Goal: Information Seeking & Learning: Learn about a topic

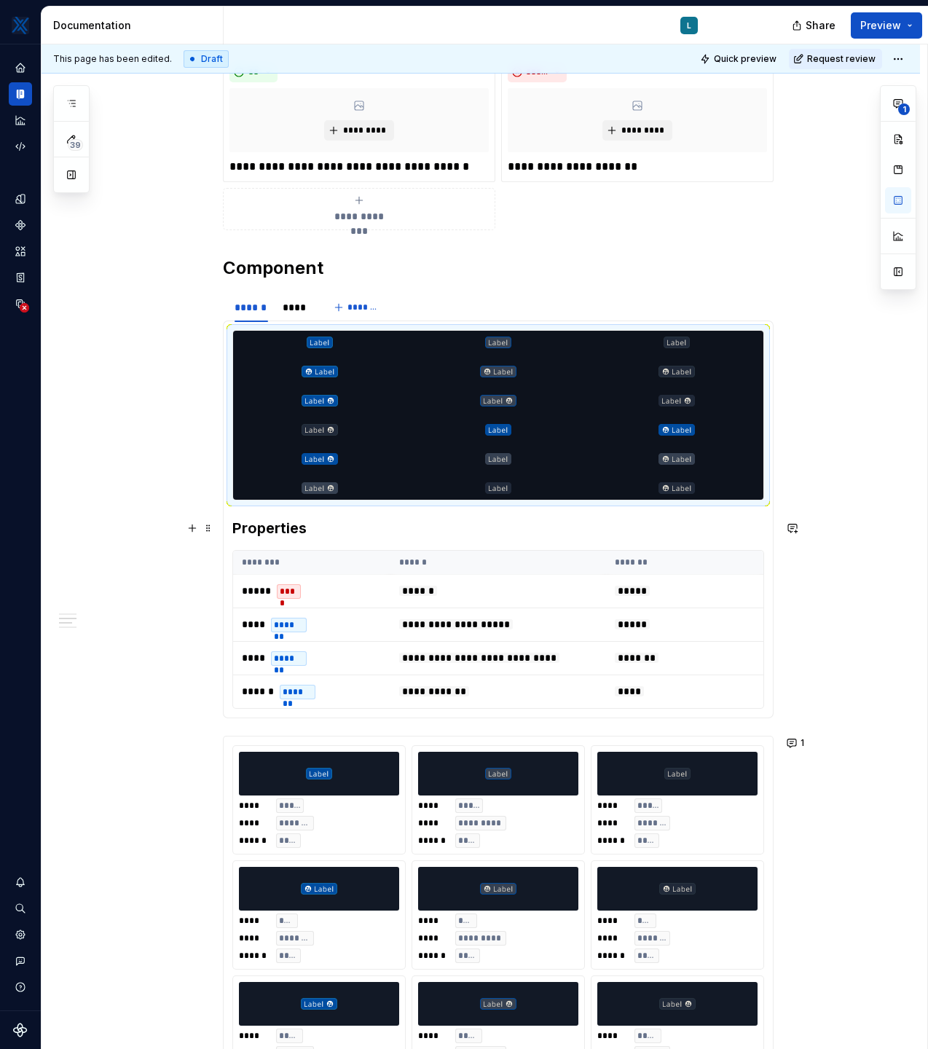
scroll to position [585, 0]
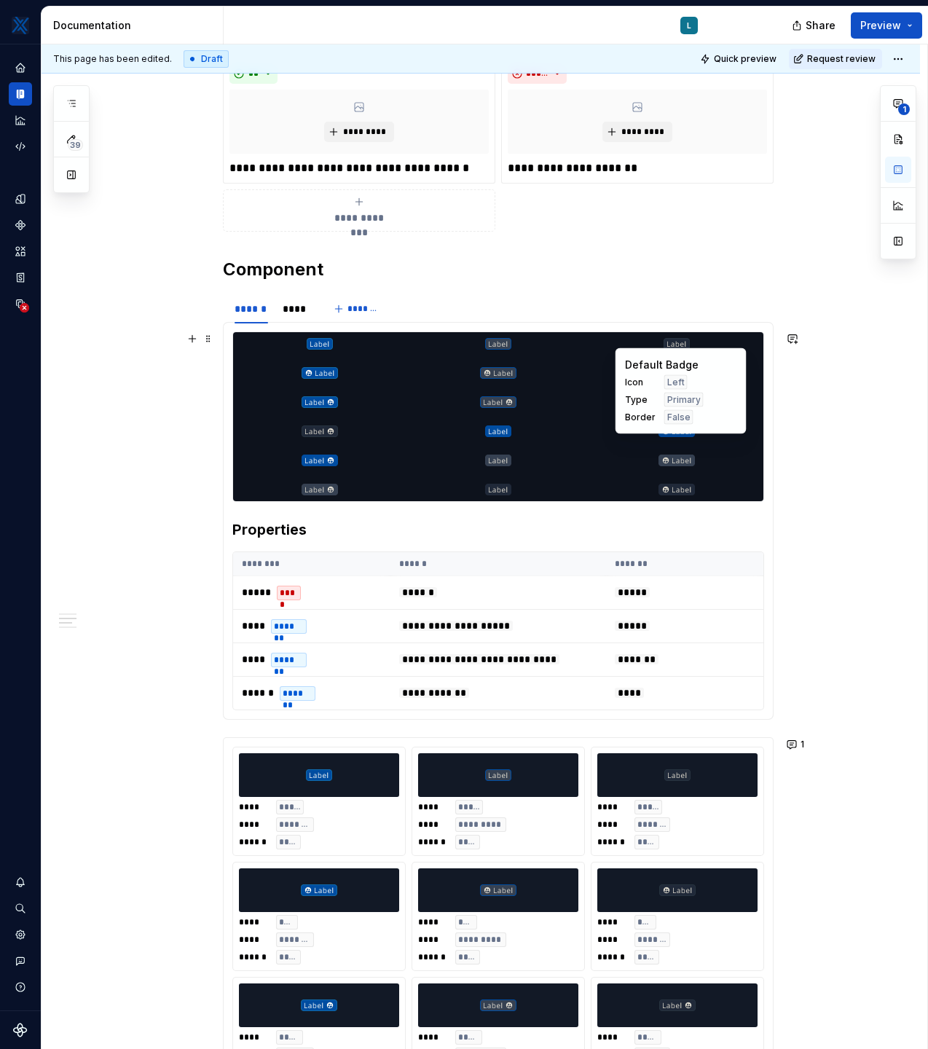
drag, startPoint x: 322, startPoint y: 431, endPoint x: 664, endPoint y: 406, distance: 342.5
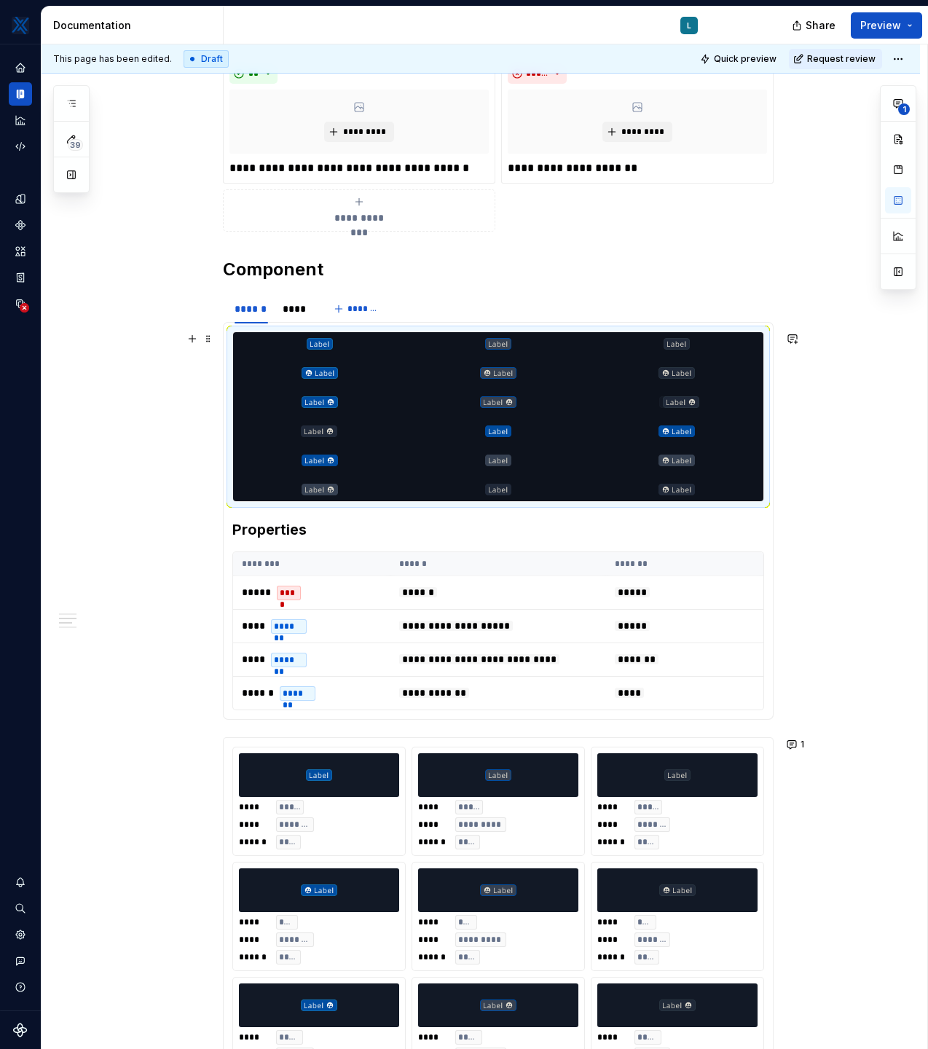
drag, startPoint x: 318, startPoint y: 435, endPoint x: 662, endPoint y: 404, distance: 346.0
click at [662, 404] on body "MKTX L Design system data Documentation L Share Preview 39 Pages Add Accessibil…" at bounding box center [464, 524] width 928 height 1049
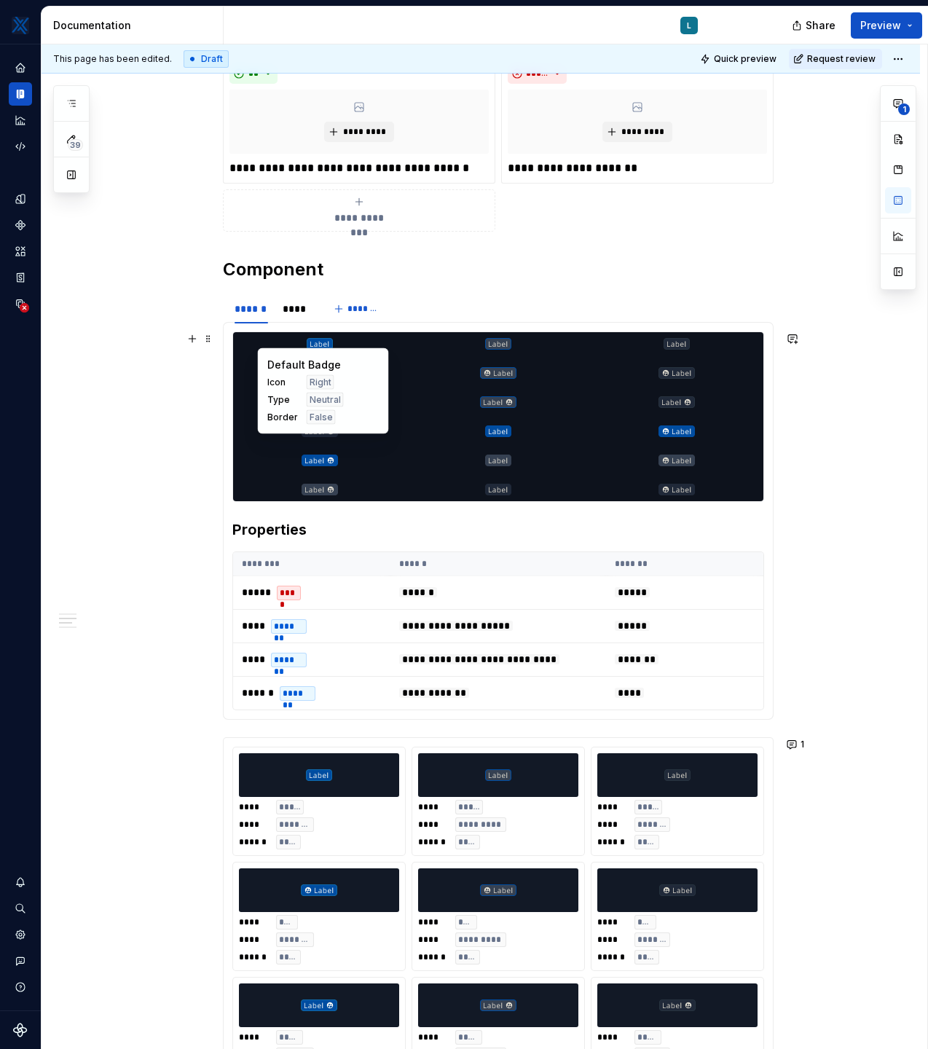
drag, startPoint x: 500, startPoint y: 431, endPoint x: 324, endPoint y: 425, distance: 175.6
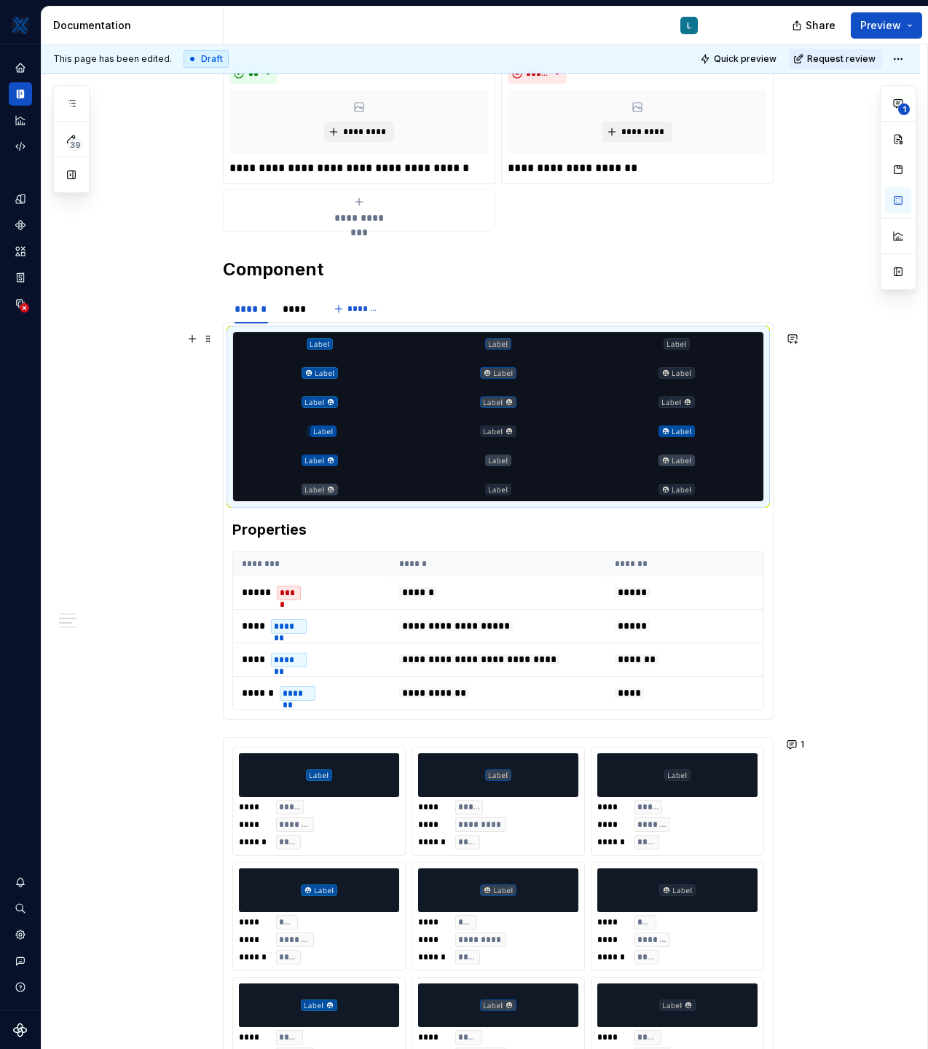
drag, startPoint x: 500, startPoint y: 437, endPoint x: 315, endPoint y: 436, distance: 185.0
click at [315, 436] on body "MKTX L Design system data Documentation L Share Preview 39 Pages Add Accessibil…" at bounding box center [464, 524] width 928 height 1049
drag, startPoint x: 507, startPoint y: 463, endPoint x: 498, endPoint y: 431, distance: 33.2
click at [498, 431] on body "MKTX L Design system data Documentation L Share Preview 39 Pages Add Accessibil…" at bounding box center [464, 524] width 928 height 1049
drag, startPoint x: 499, startPoint y: 492, endPoint x: 683, endPoint y: 437, distance: 192.4
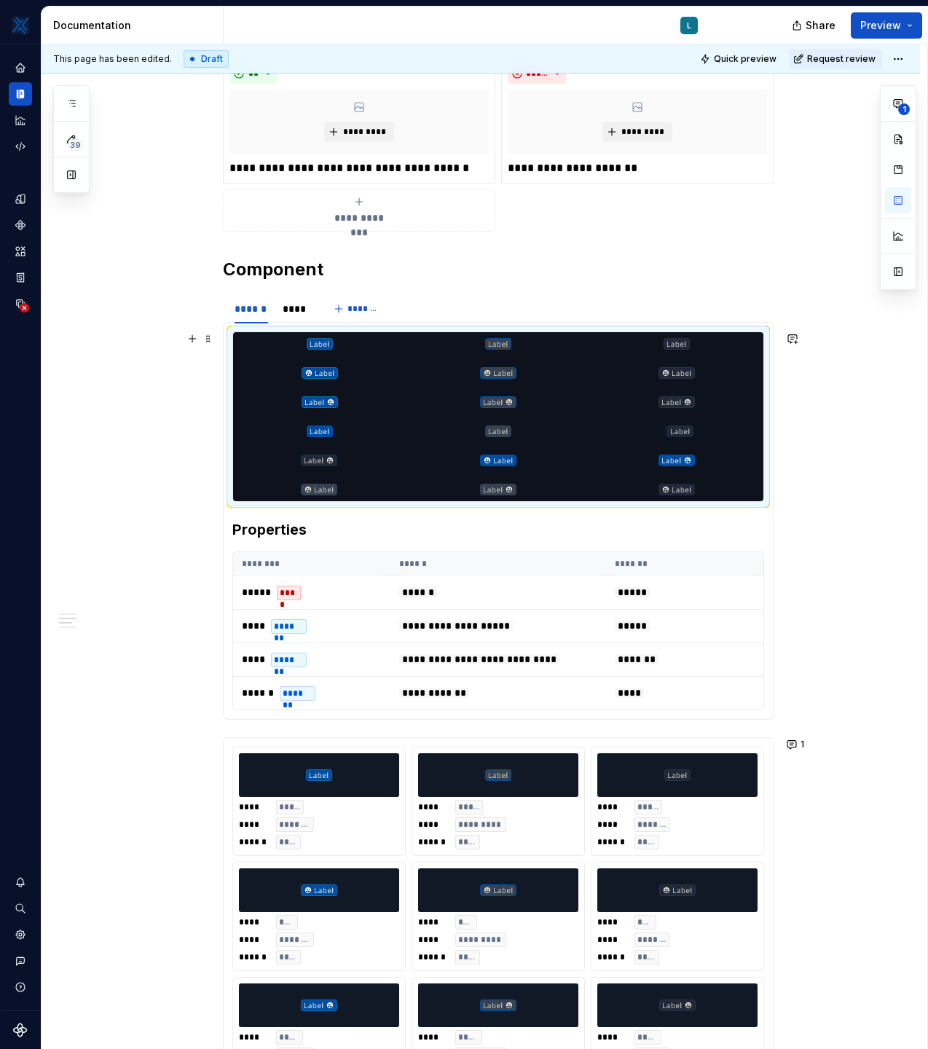
click at [683, 437] on body "MKTX L Design system data Documentation L Share Preview 39 Pages Add Accessibil…" at bounding box center [464, 524] width 928 height 1049
drag, startPoint x: 505, startPoint y: 464, endPoint x: 321, endPoint y: 456, distance: 184.5
click at [321, 456] on body "MKTX L Design system data Documentation L Share Preview 39 Pages Add Accessibil…" at bounding box center [464, 524] width 928 height 1049
drag, startPoint x: 694, startPoint y: 465, endPoint x: 337, endPoint y: 492, distance: 358.0
drag, startPoint x: 683, startPoint y: 464, endPoint x: 511, endPoint y: 465, distance: 171.2
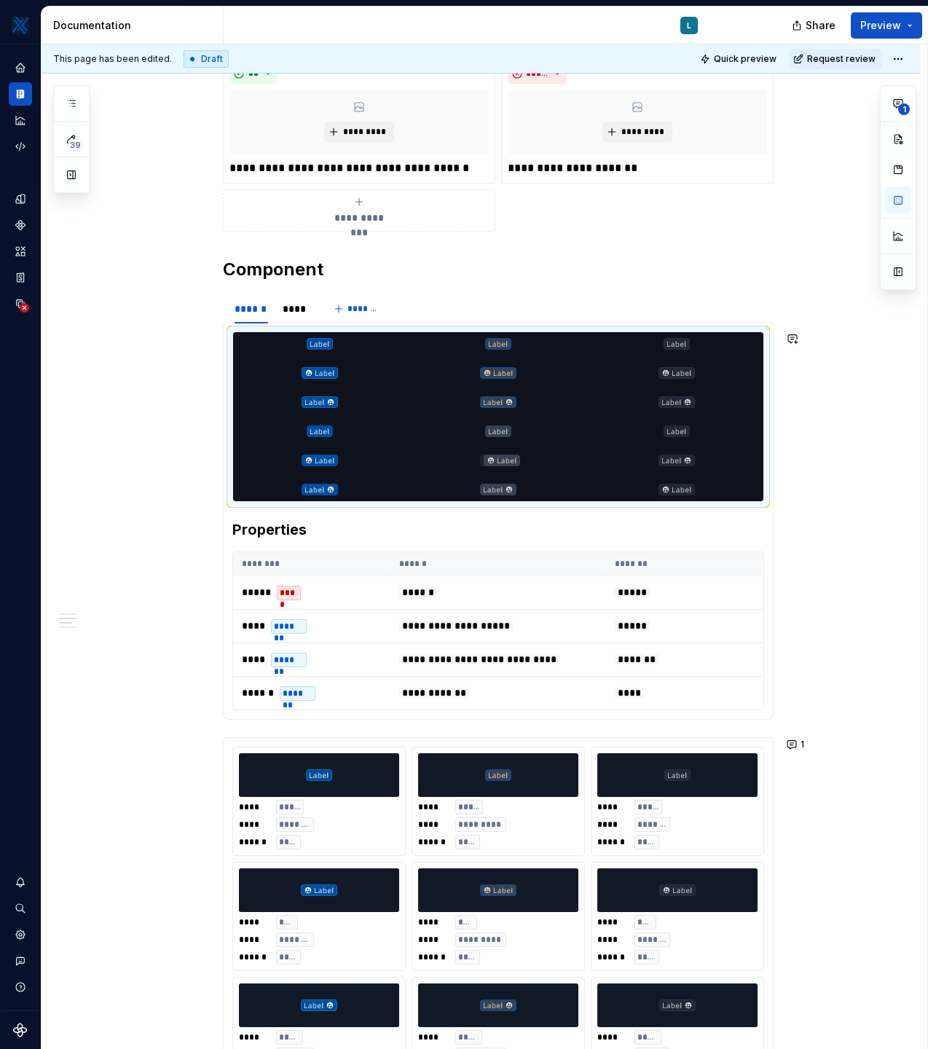
click at [511, 465] on body "MKTX L Design system data Documentation L Share Preview 39 Pages Add Accessibil…" at bounding box center [464, 524] width 928 height 1049
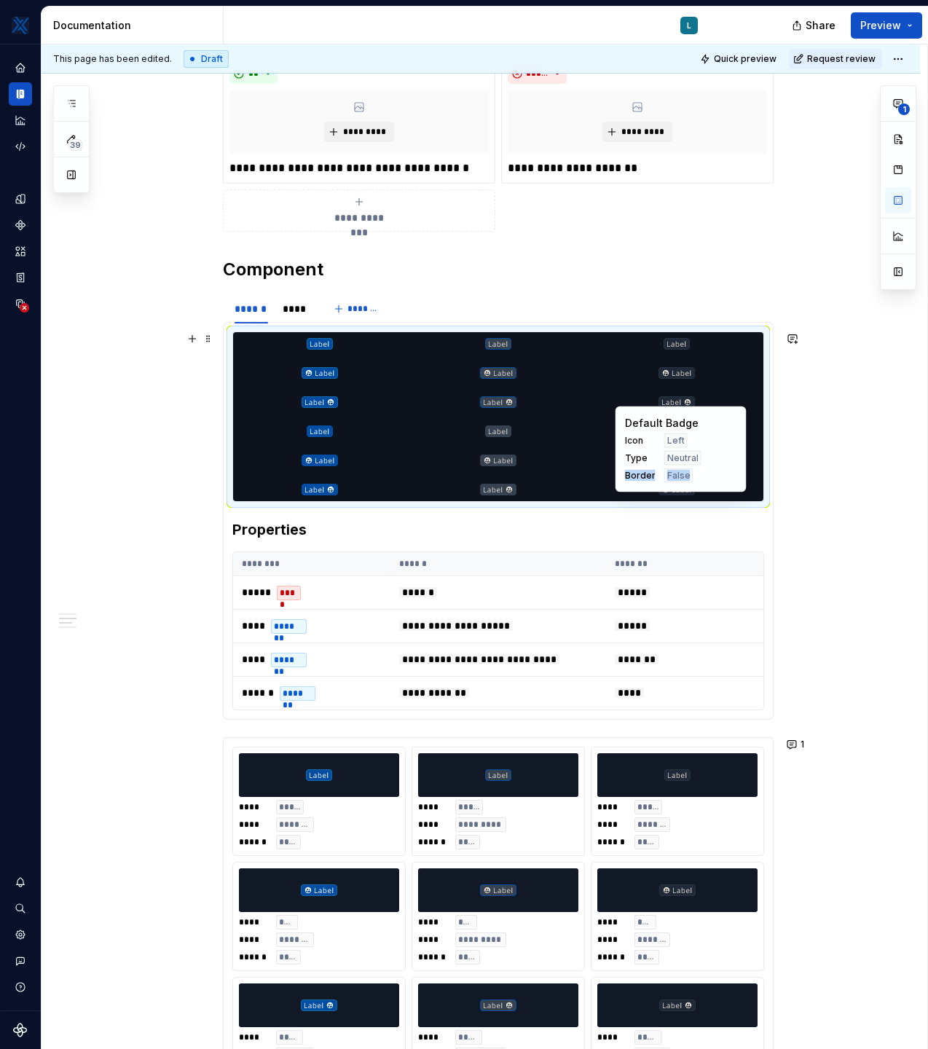
drag, startPoint x: 671, startPoint y: 489, endPoint x: 675, endPoint y: 464, distance: 25.0
click at [675, 464] on div "Default Badge Icon Left Type Neutral Border False" at bounding box center [681, 449] width 131 height 86
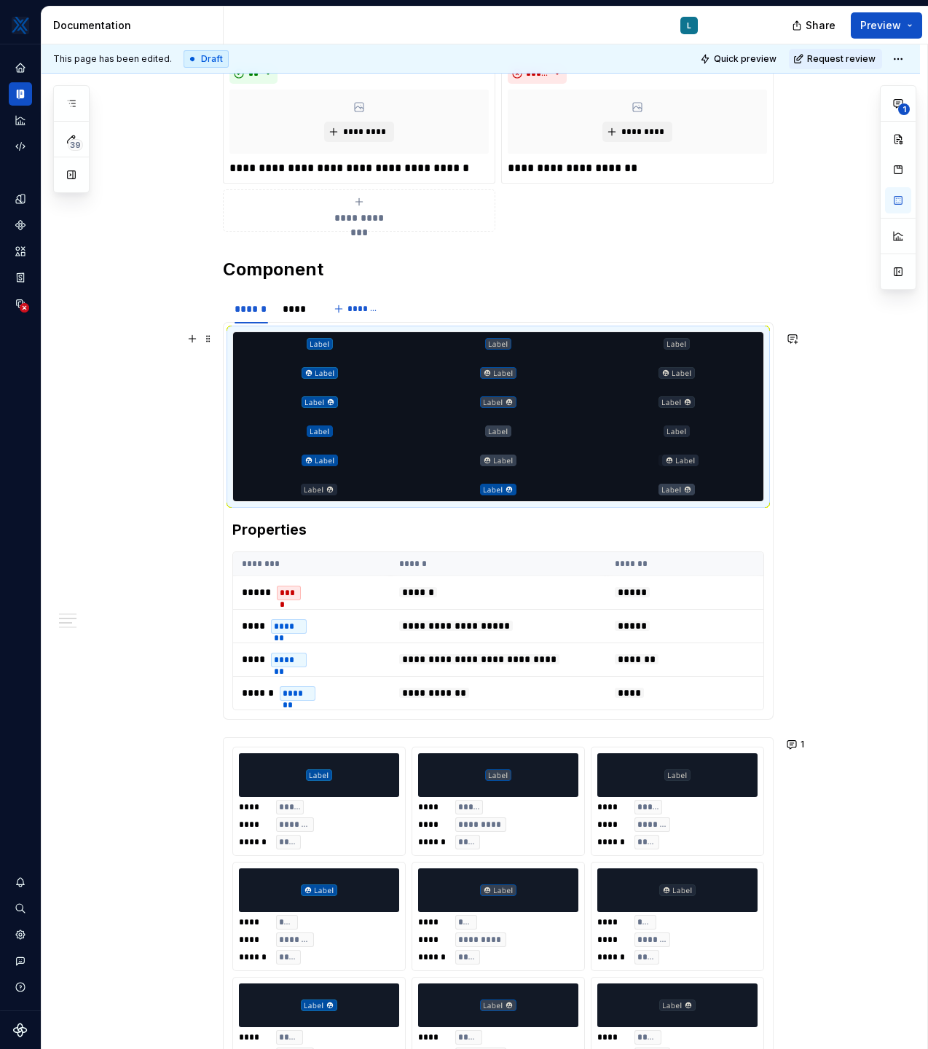
drag, startPoint x: 682, startPoint y: 495, endPoint x: 686, endPoint y: 463, distance: 33.1
click at [686, 463] on body "MKTX L Design system data Documentation L Share Preview 39 Pages Add Accessibil…" at bounding box center [464, 524] width 928 height 1049
drag, startPoint x: 322, startPoint y: 495, endPoint x: 684, endPoint y: 493, distance: 362.1
click at [820, 497] on div "**********" at bounding box center [481, 988] width 879 height 2537
click at [751, 356] on div at bounding box center [498, 416] width 530 height 169
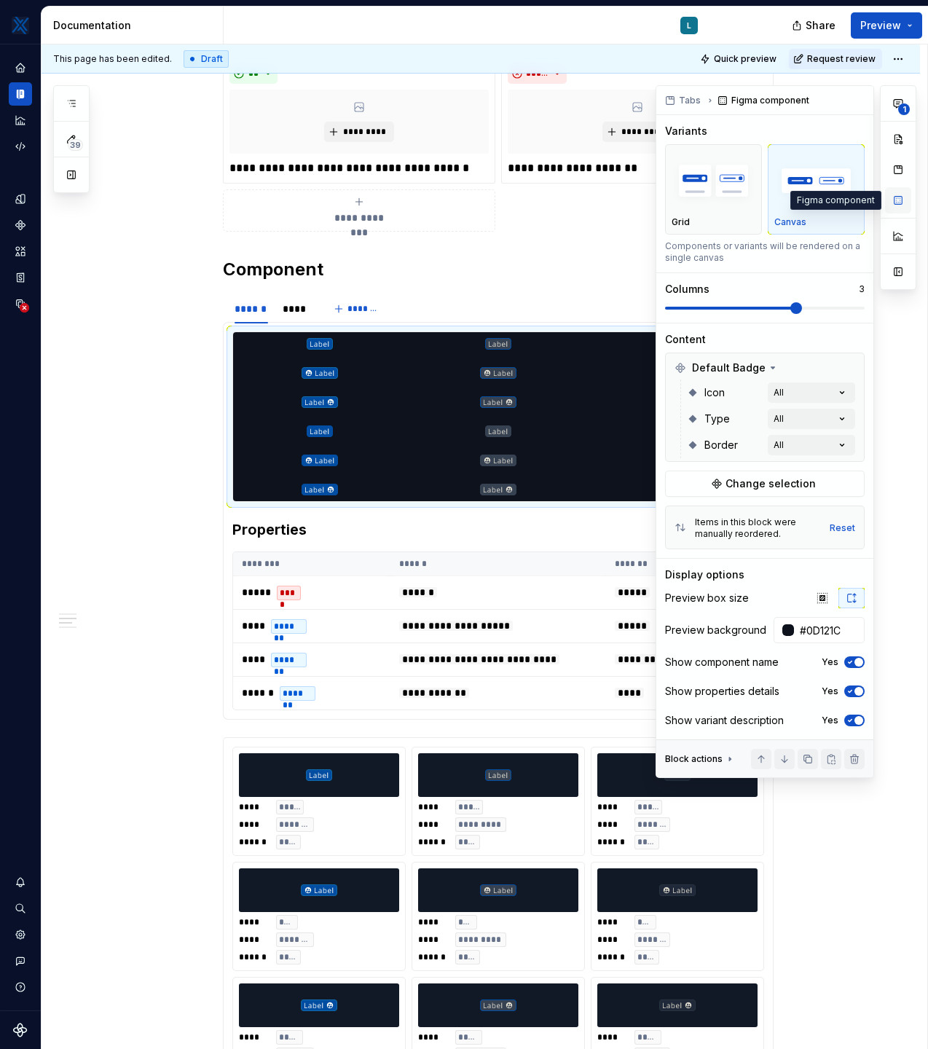
click at [897, 198] on button "button" at bounding box center [898, 200] width 26 height 26
type textarea "*"
click at [854, 600] on icon "button" at bounding box center [852, 598] width 8 height 9
click at [815, 600] on button "button" at bounding box center [822, 598] width 26 height 20
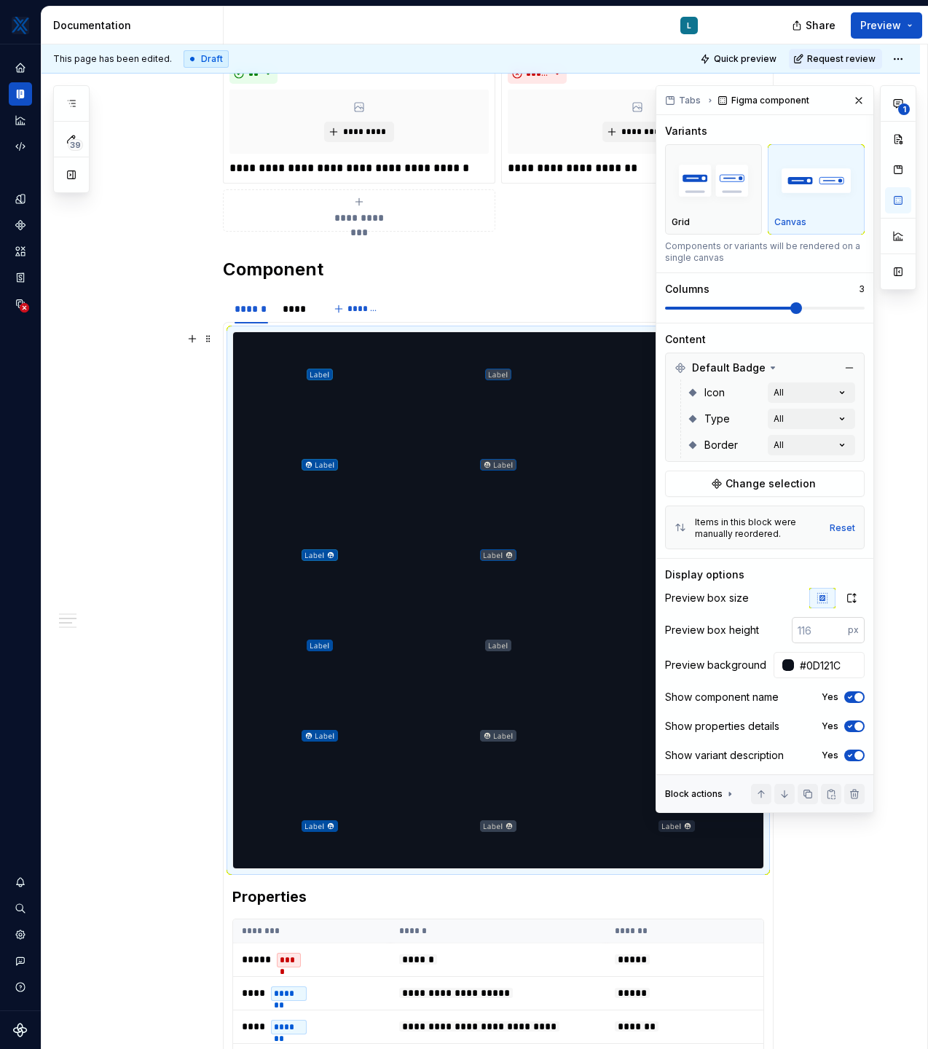
click at [825, 635] on input "number" at bounding box center [820, 630] width 56 height 26
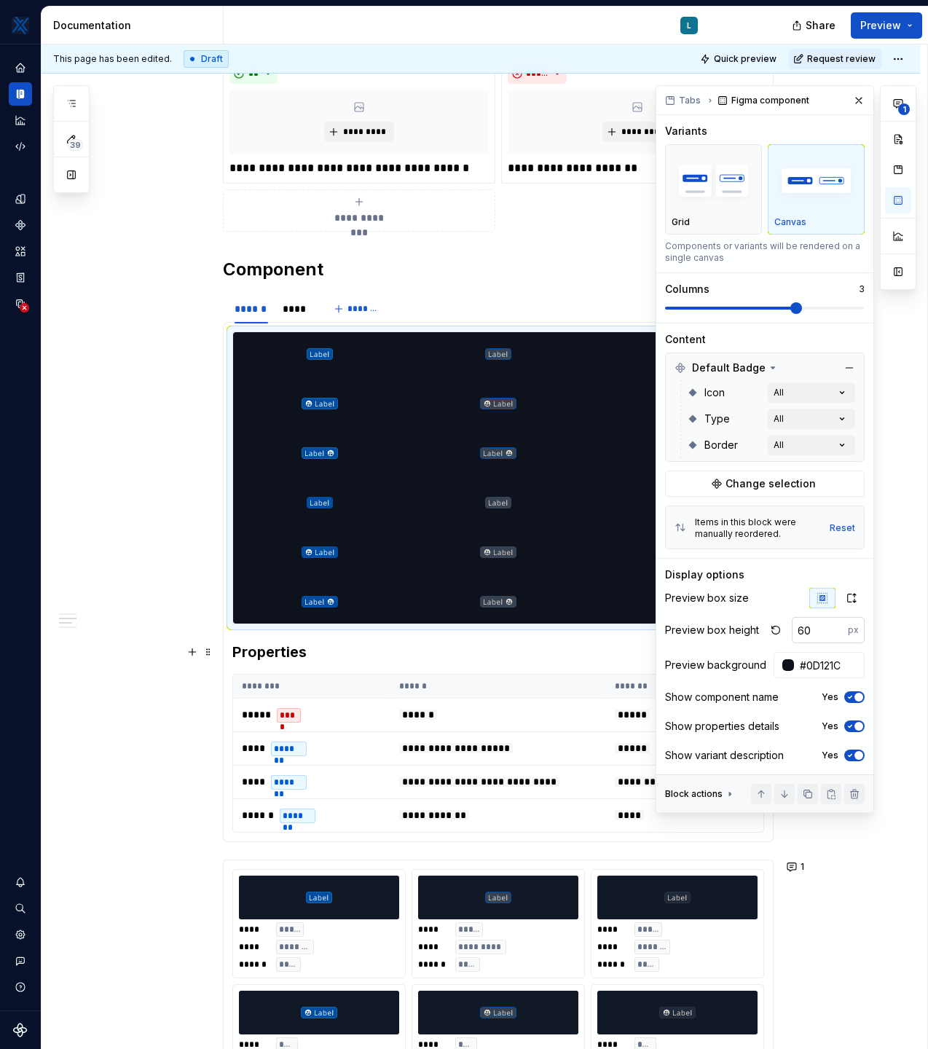
click at [817, 630] on input "60" at bounding box center [820, 630] width 56 height 26
type input "6"
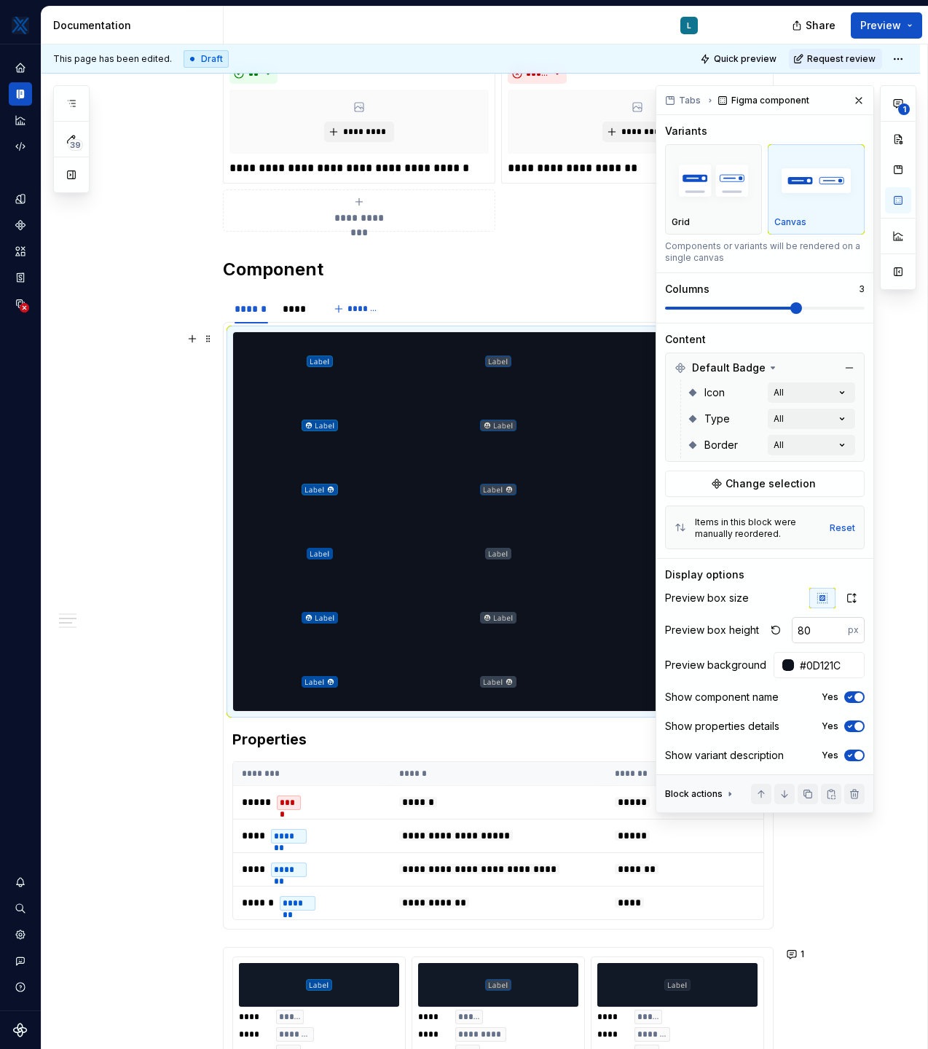
click at [822, 628] on input "80" at bounding box center [820, 630] width 56 height 26
type input "8"
type input "60"
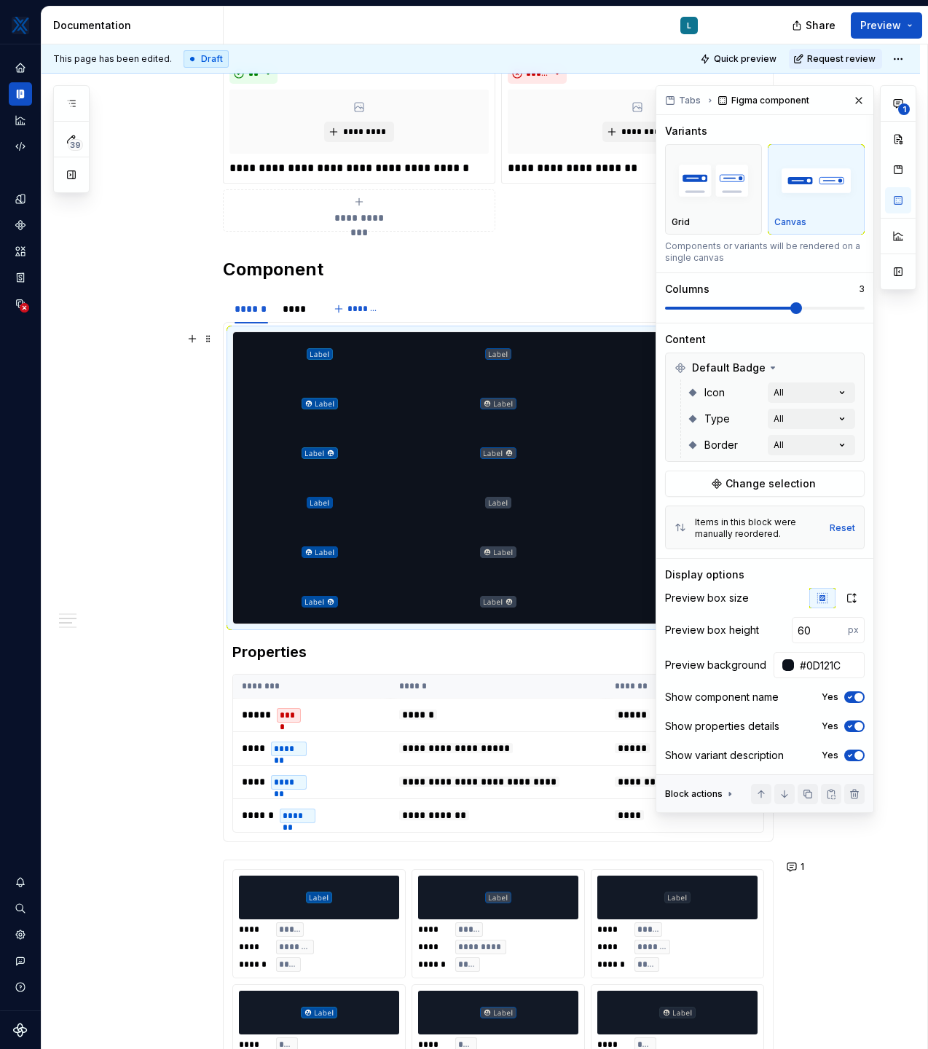
click at [181, 515] on div "**********" at bounding box center [481, 1049] width 879 height 2659
click at [858, 102] on button "button" at bounding box center [859, 100] width 20 height 20
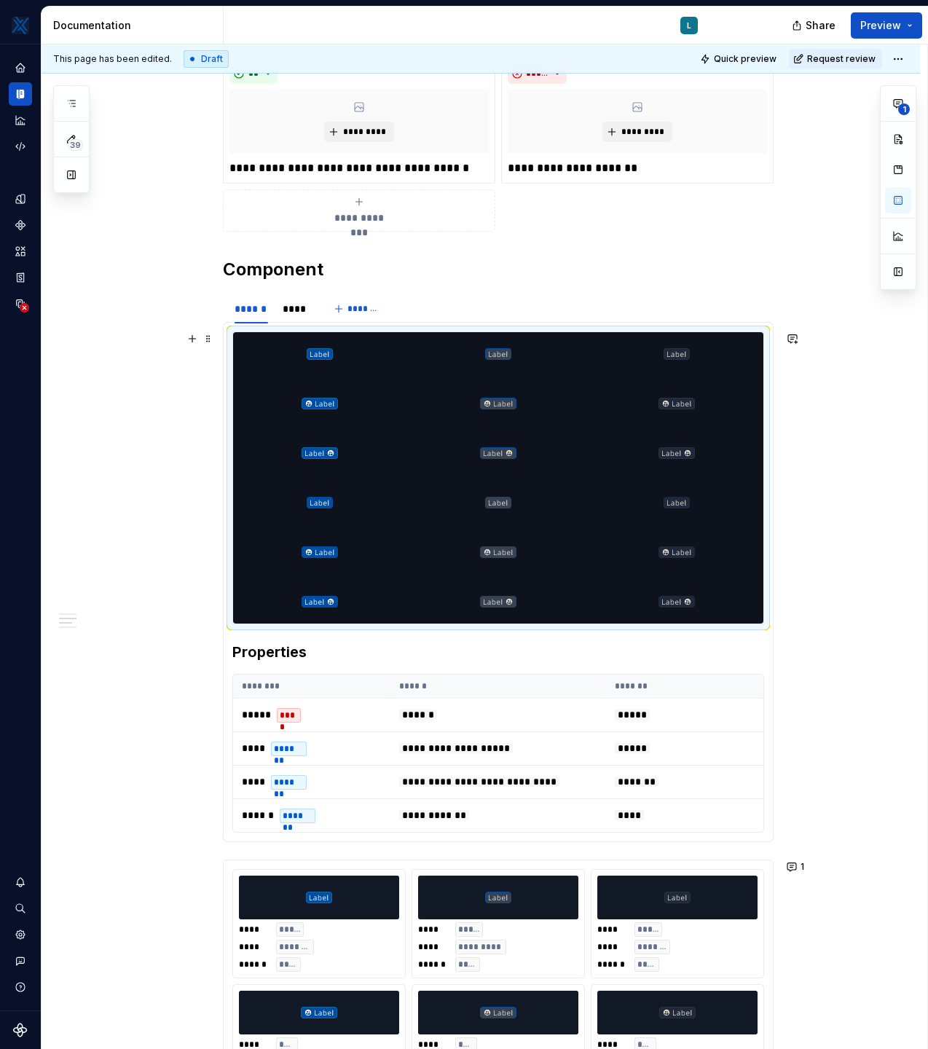
click at [904, 395] on div "**********" at bounding box center [481, 1049] width 879 height 2659
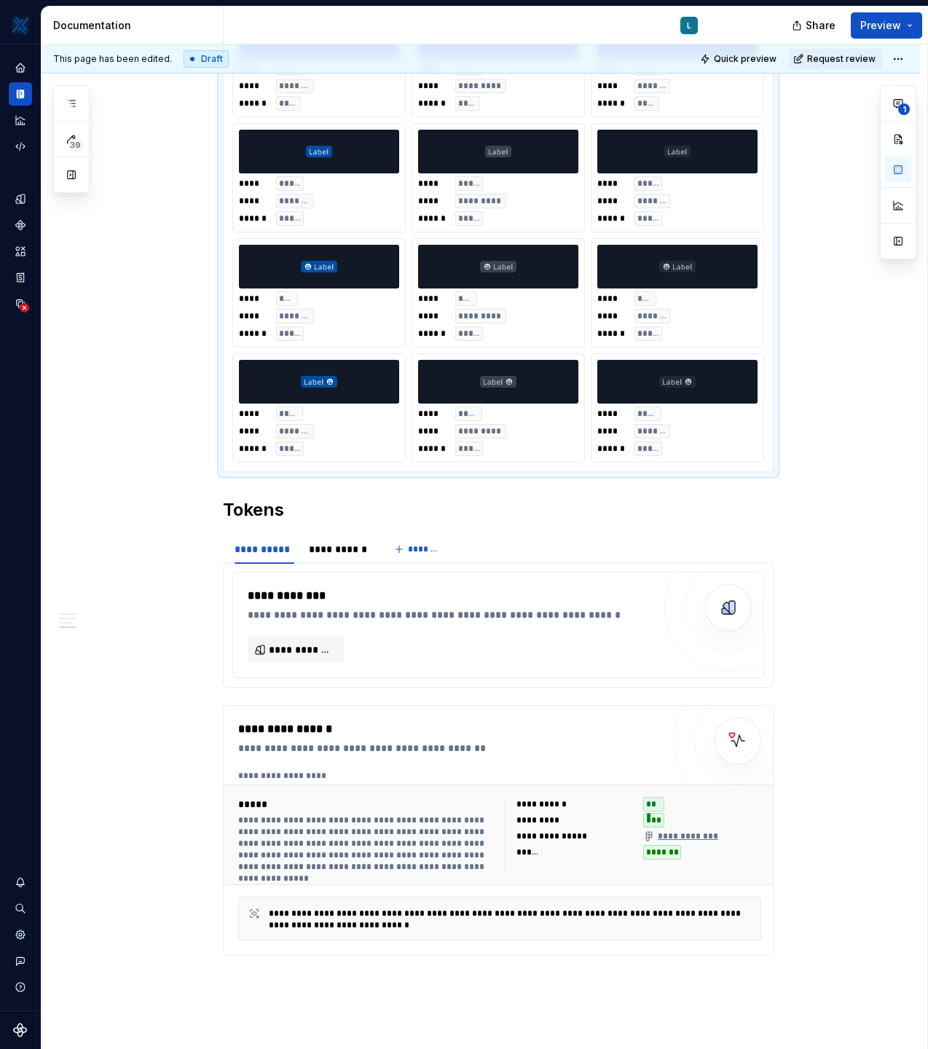
scroll to position [1678, 0]
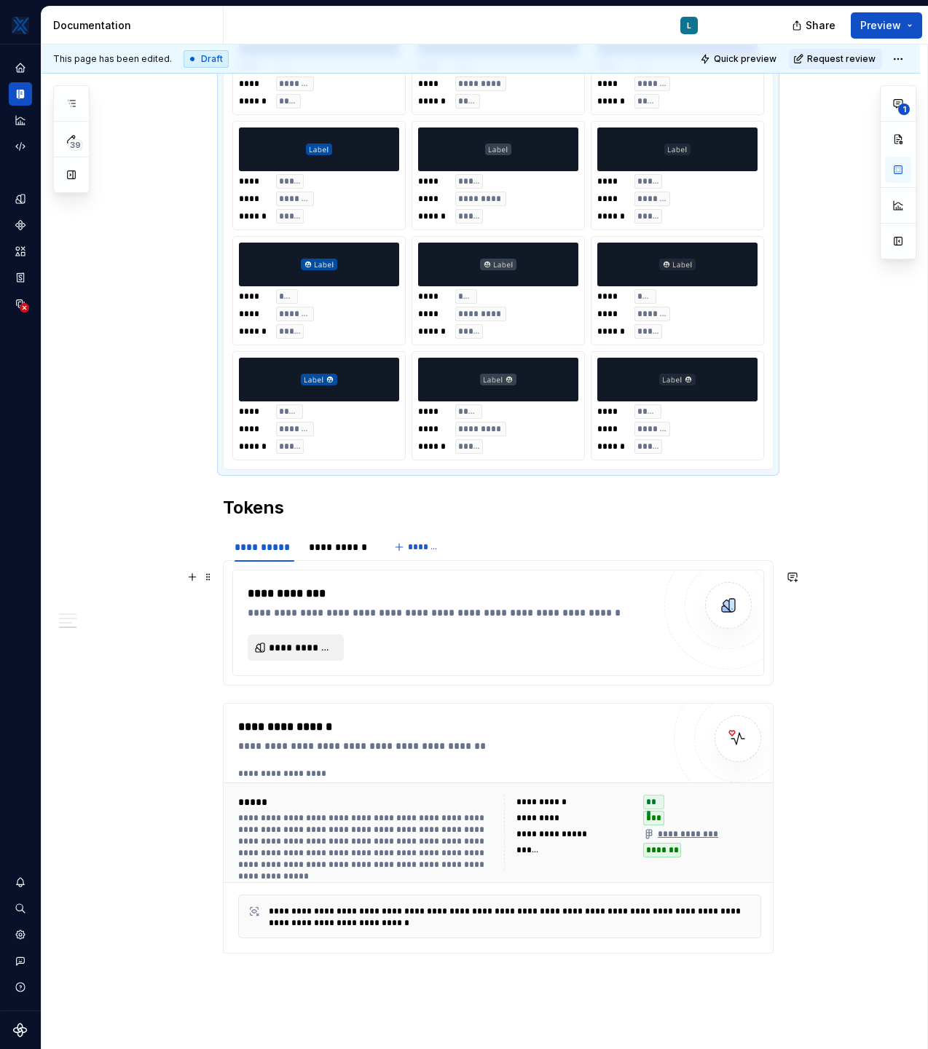
click at [315, 652] on span "**********" at bounding box center [302, 647] width 66 height 15
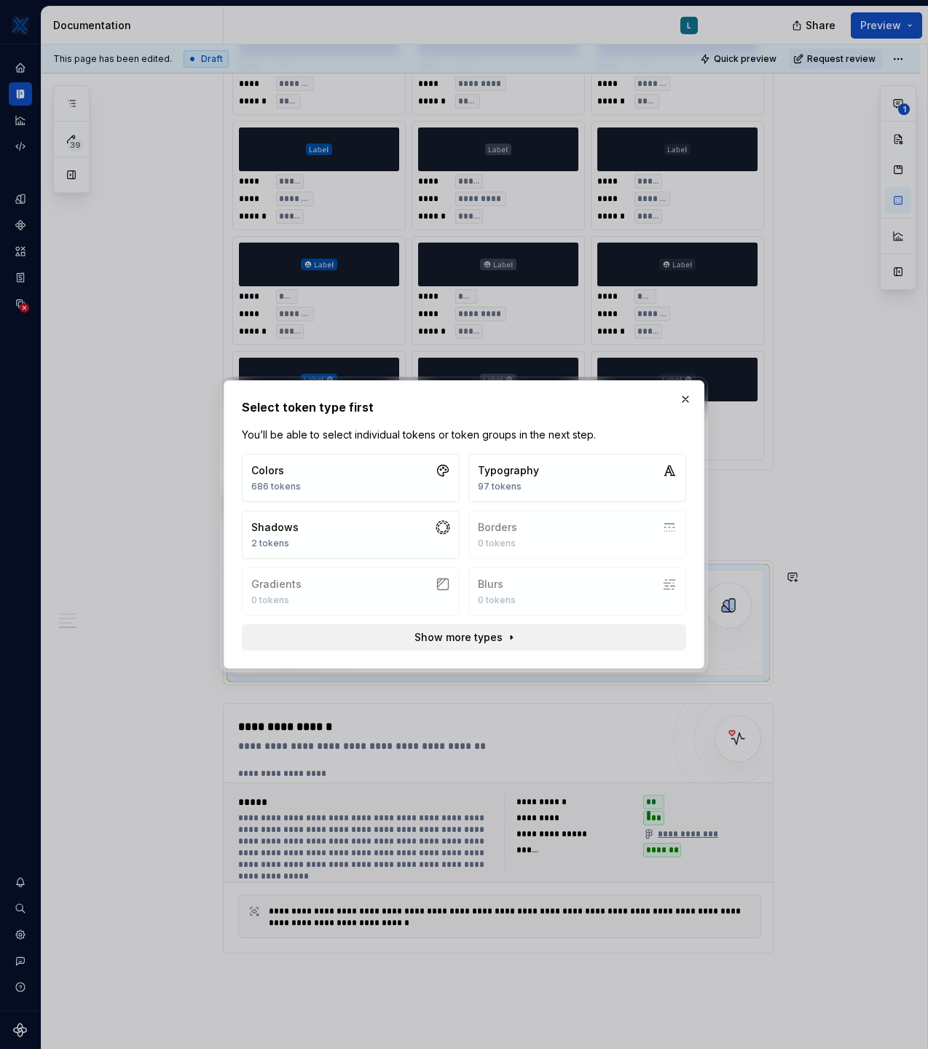
click at [482, 640] on span "Show more types" at bounding box center [458, 637] width 88 height 15
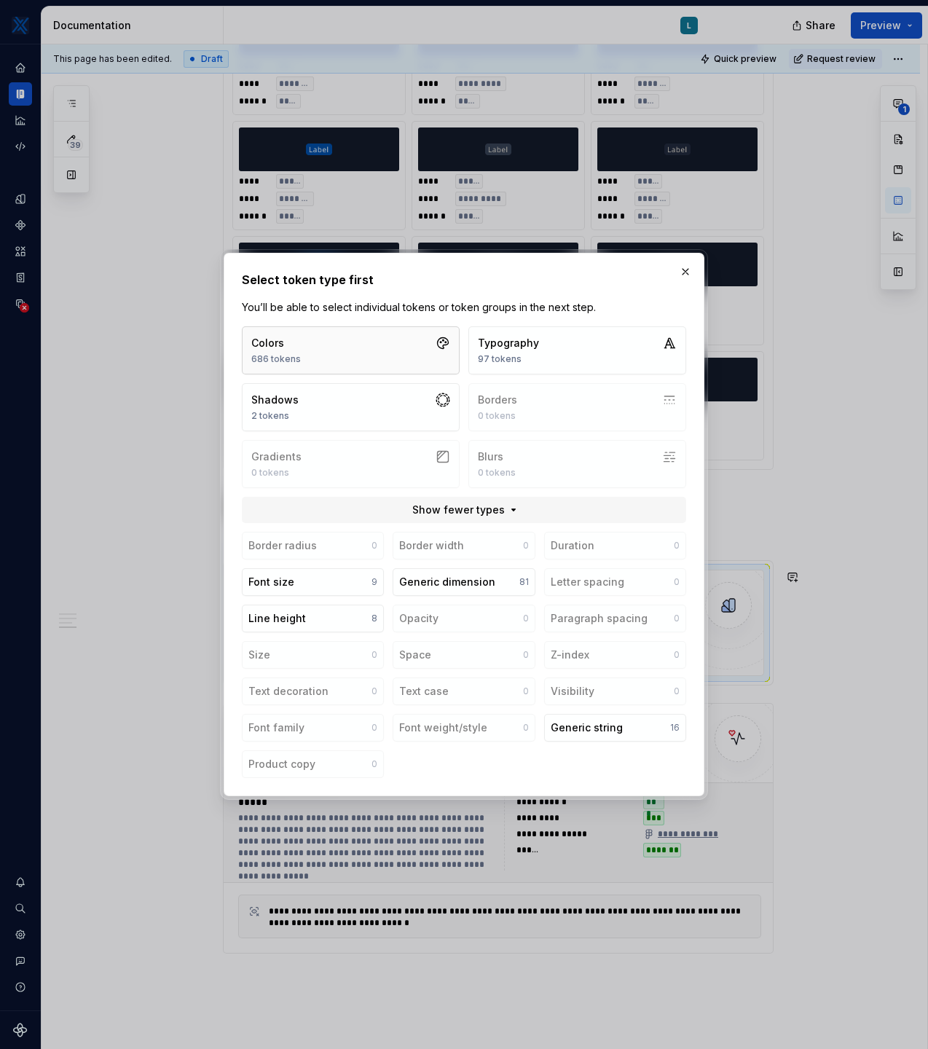
click at [353, 350] on button "Colors 686 tokens" at bounding box center [351, 350] width 218 height 48
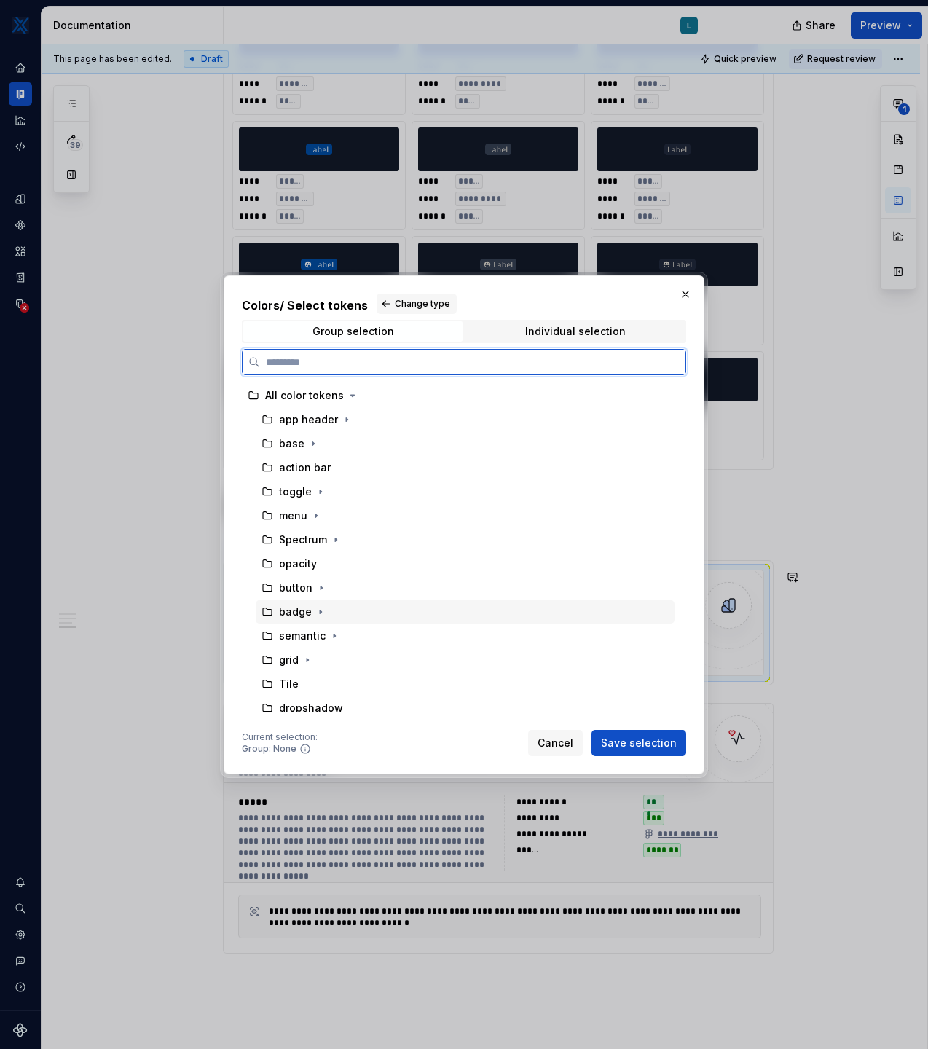
click at [298, 607] on div "badge" at bounding box center [295, 612] width 33 height 15
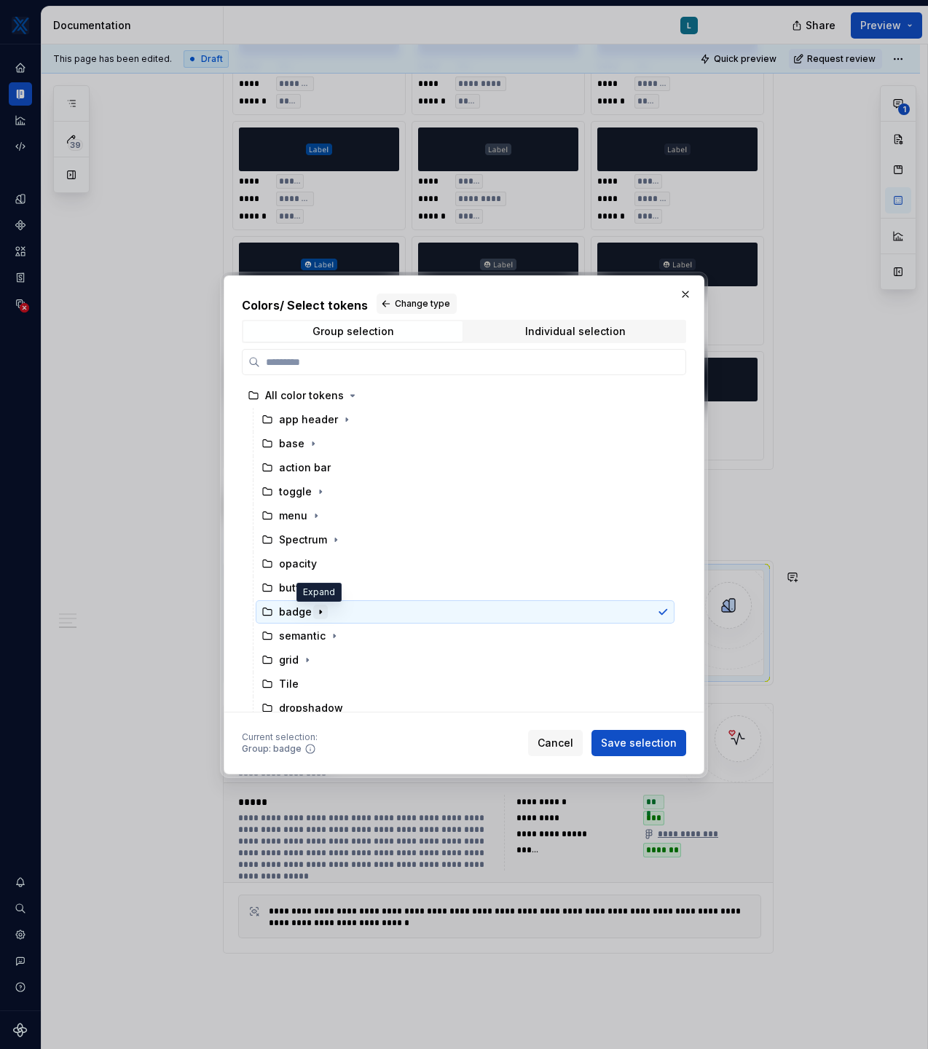
click at [320, 612] on icon "button" at bounding box center [320, 612] width 1 height 4
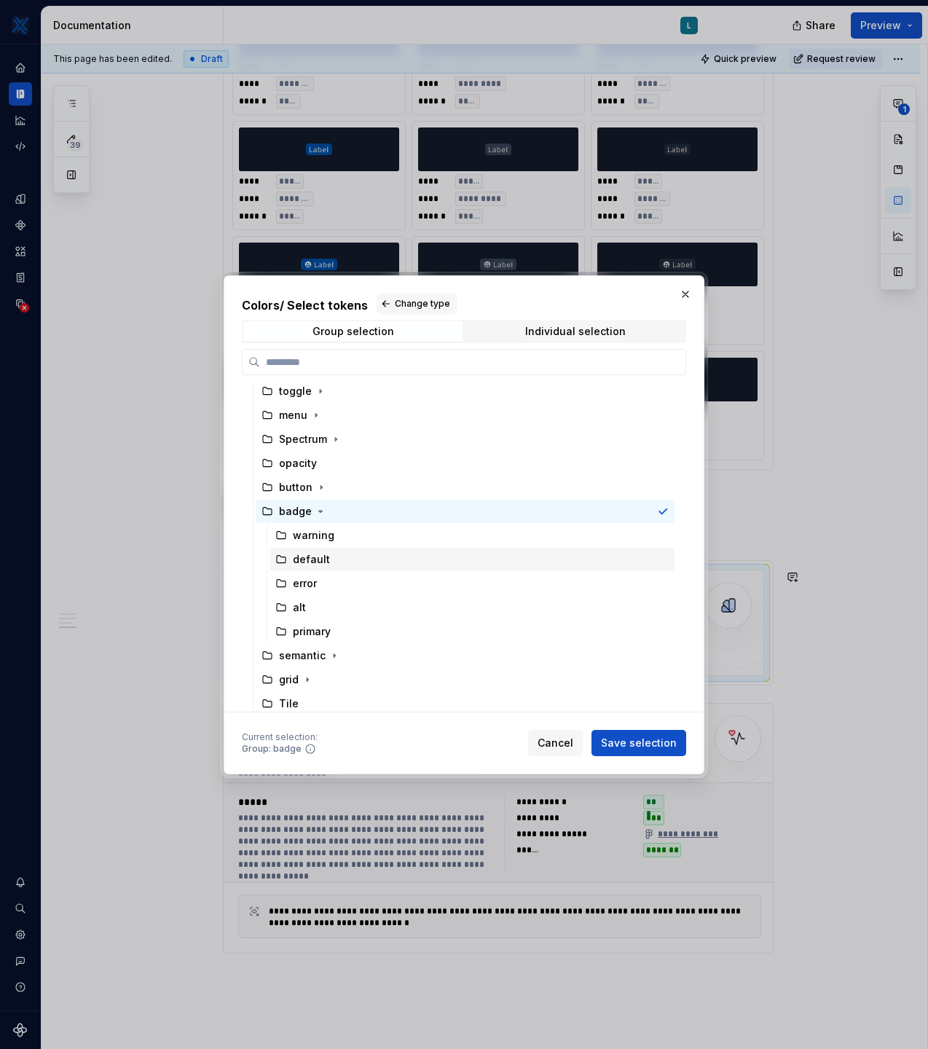
scroll to position [104, 0]
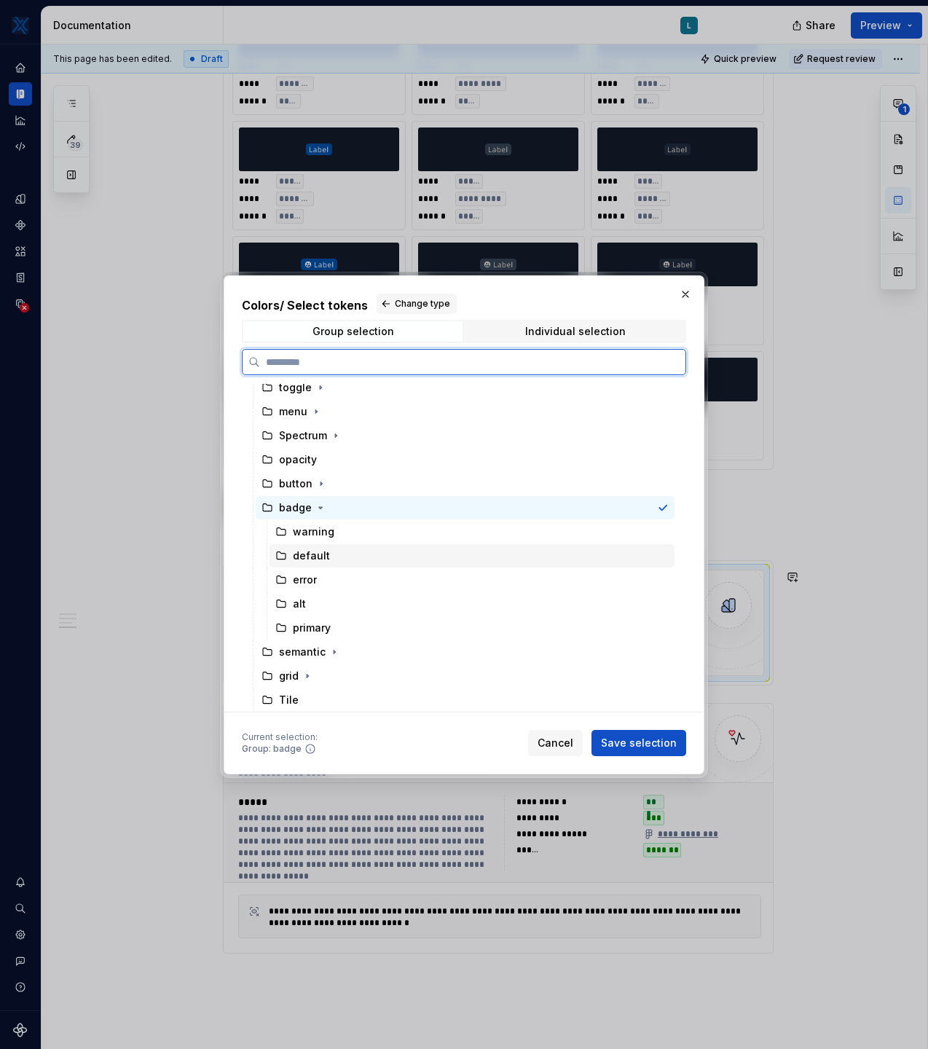
click at [311, 559] on div "default" at bounding box center [311, 556] width 37 height 15
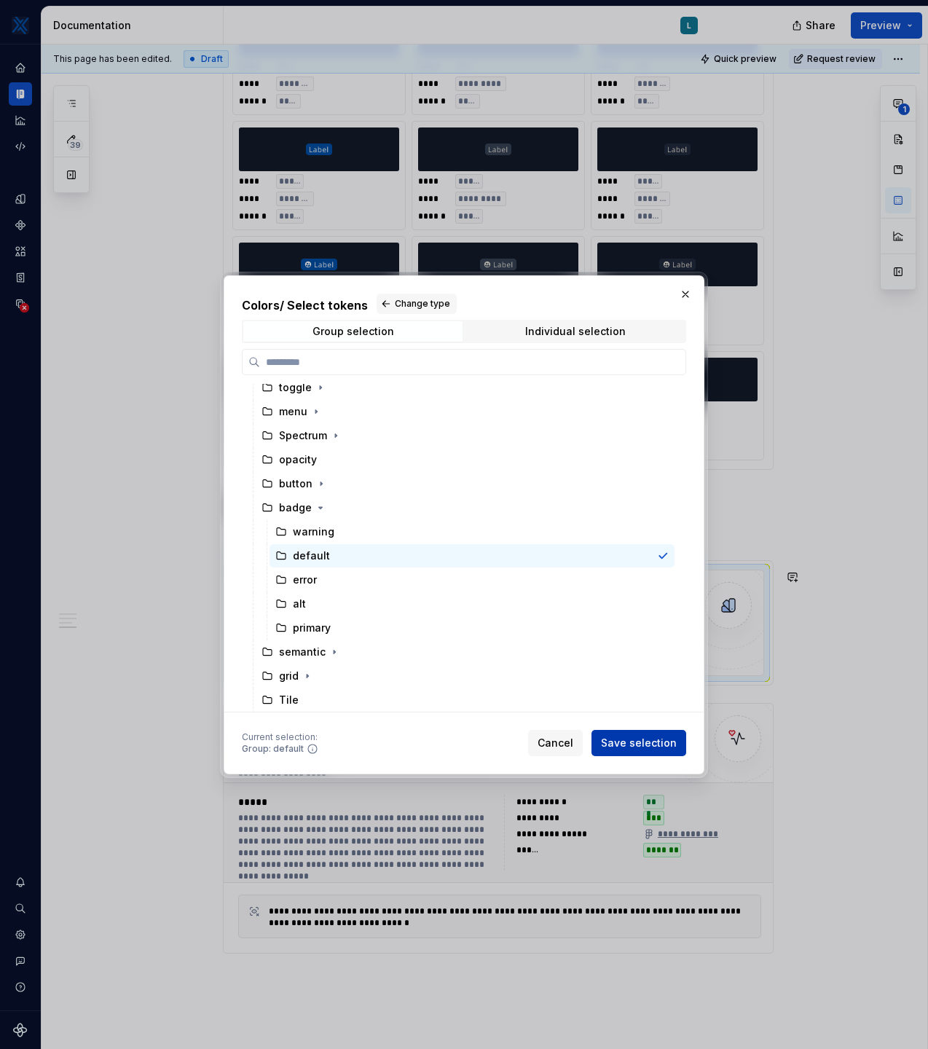
click at [662, 750] on button "Save selection" at bounding box center [639, 743] width 95 height 26
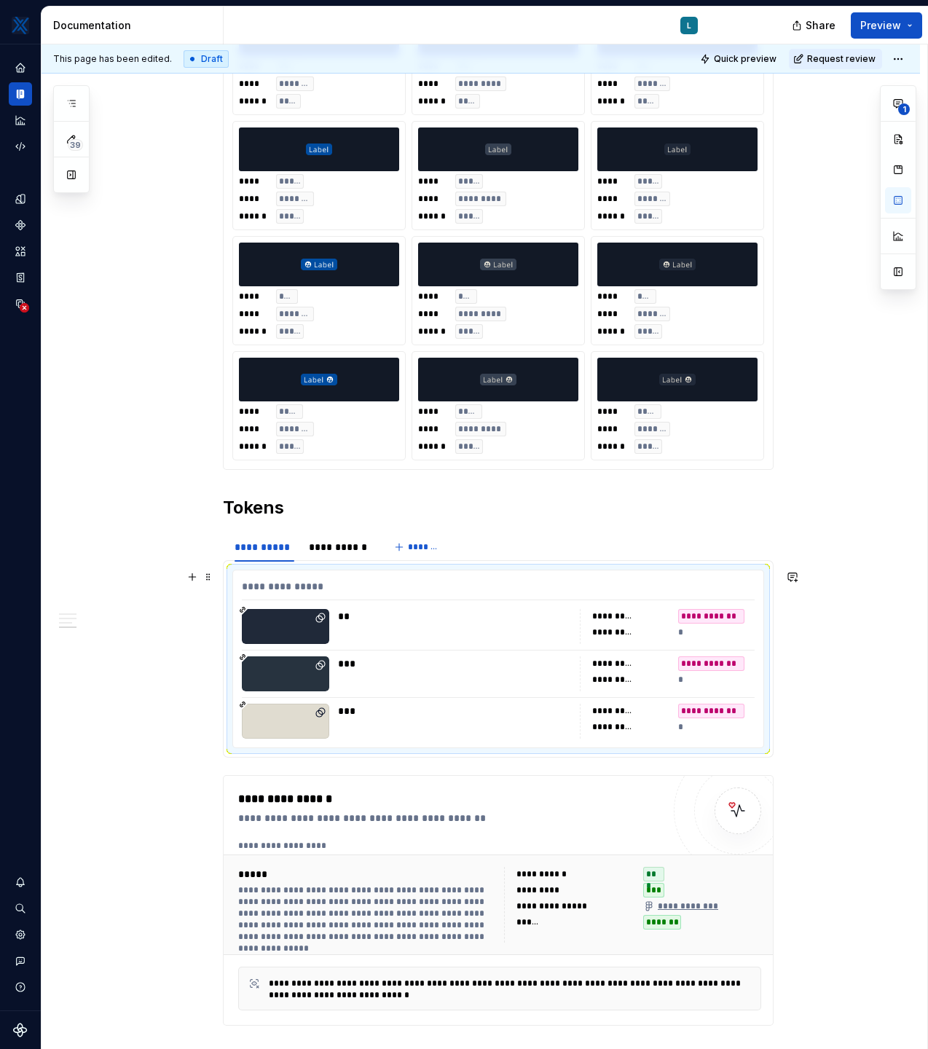
click at [712, 618] on div "**********" at bounding box center [711, 616] width 67 height 15
click at [344, 547] on div "**********" at bounding box center [339, 547] width 60 height 15
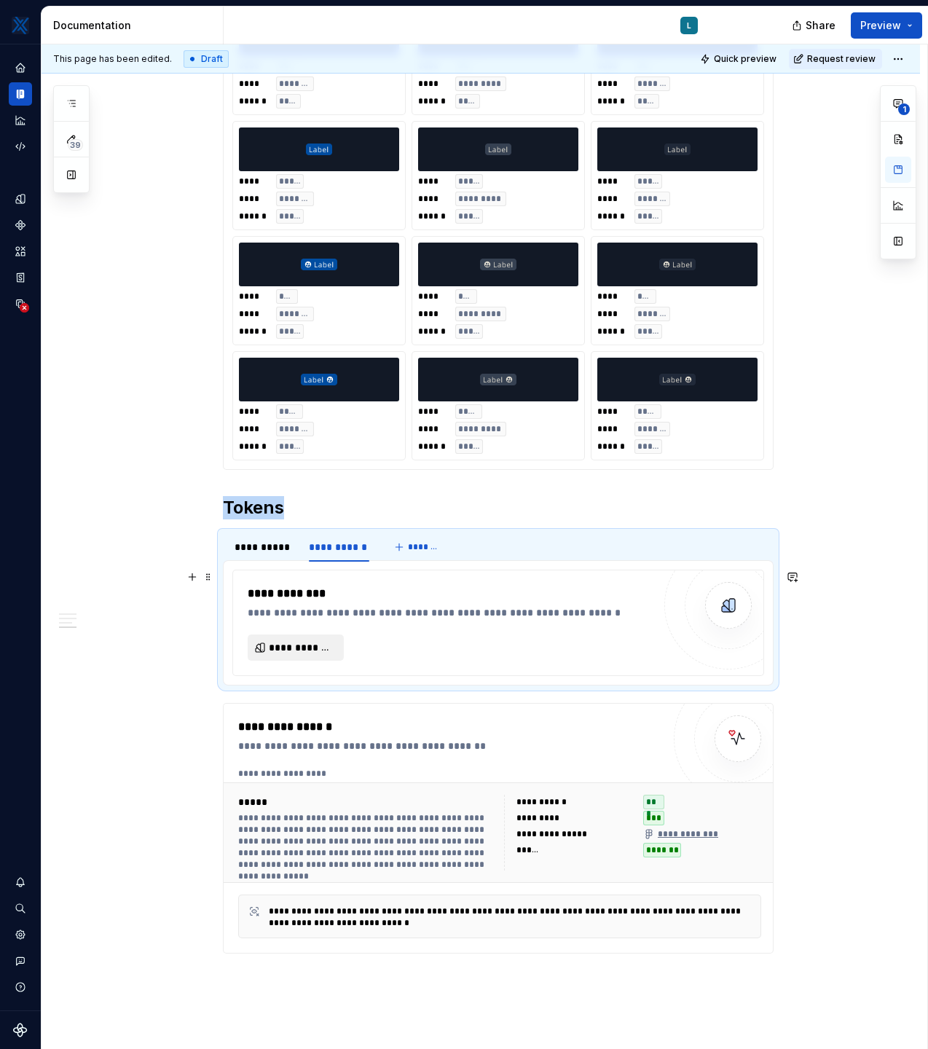
click at [319, 642] on span "**********" at bounding box center [302, 647] width 66 height 15
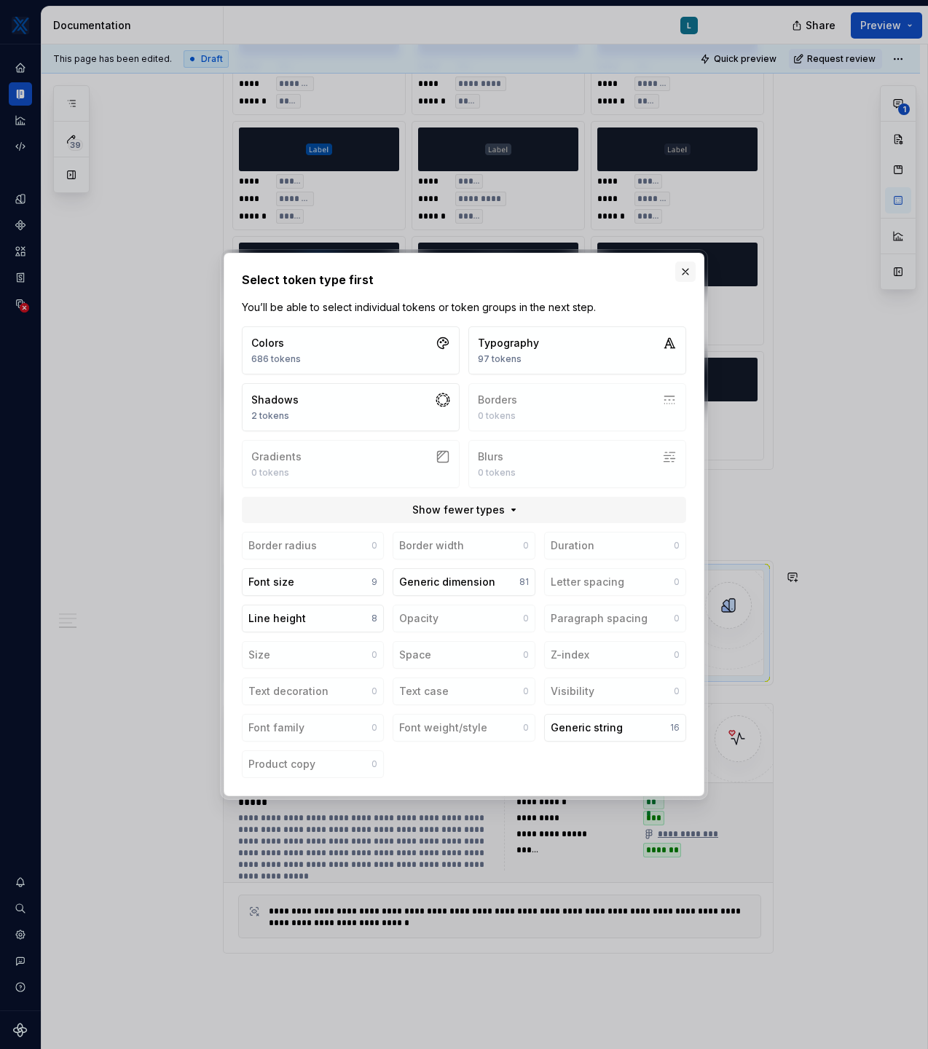
click at [694, 267] on button "button" at bounding box center [685, 272] width 20 height 20
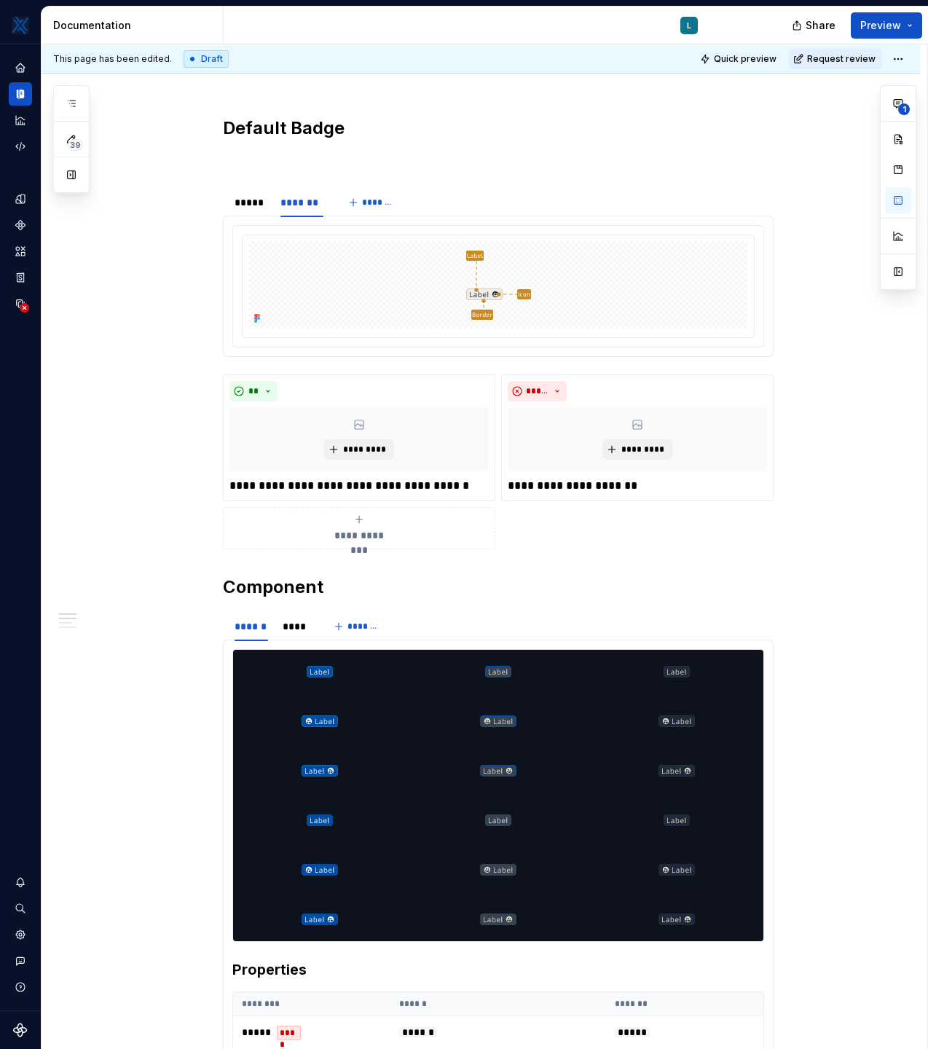
scroll to position [0, 0]
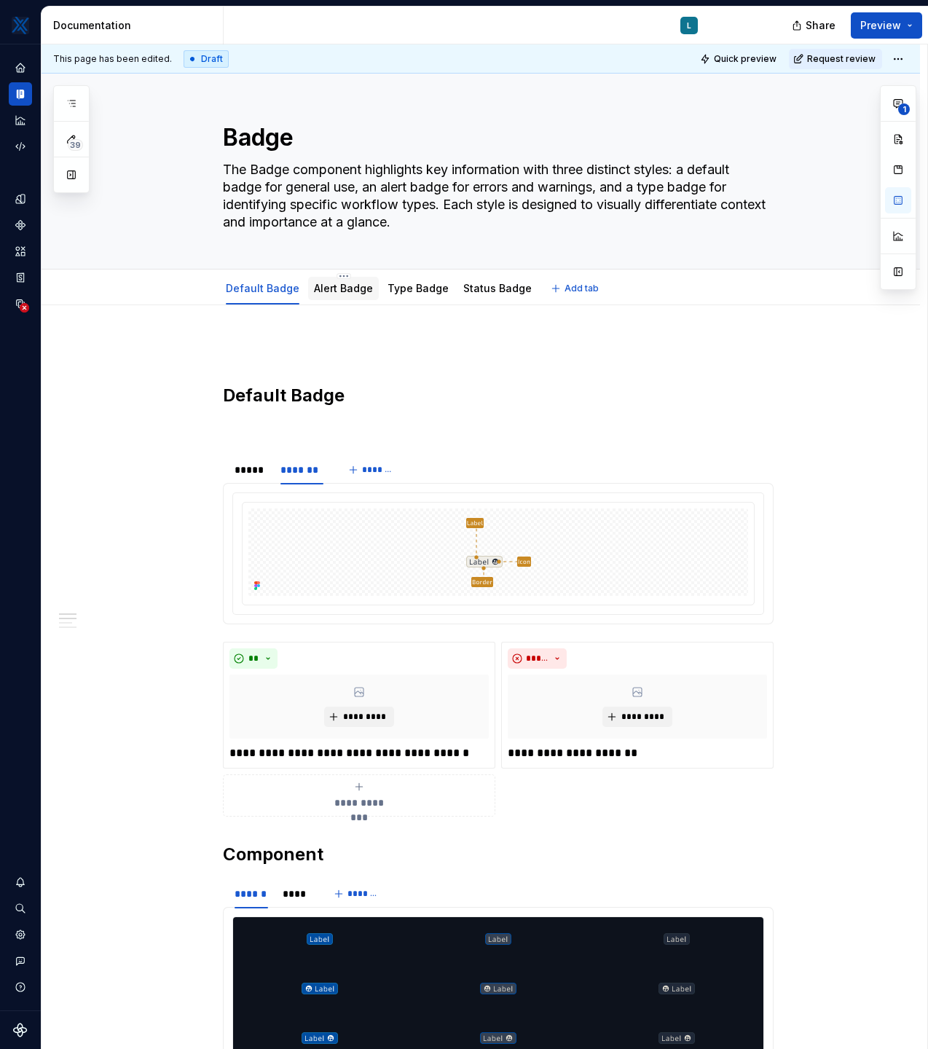
click at [348, 295] on div "Alert Badge" at bounding box center [343, 288] width 59 height 15
click at [350, 290] on link "Alert Badge" at bounding box center [343, 288] width 59 height 12
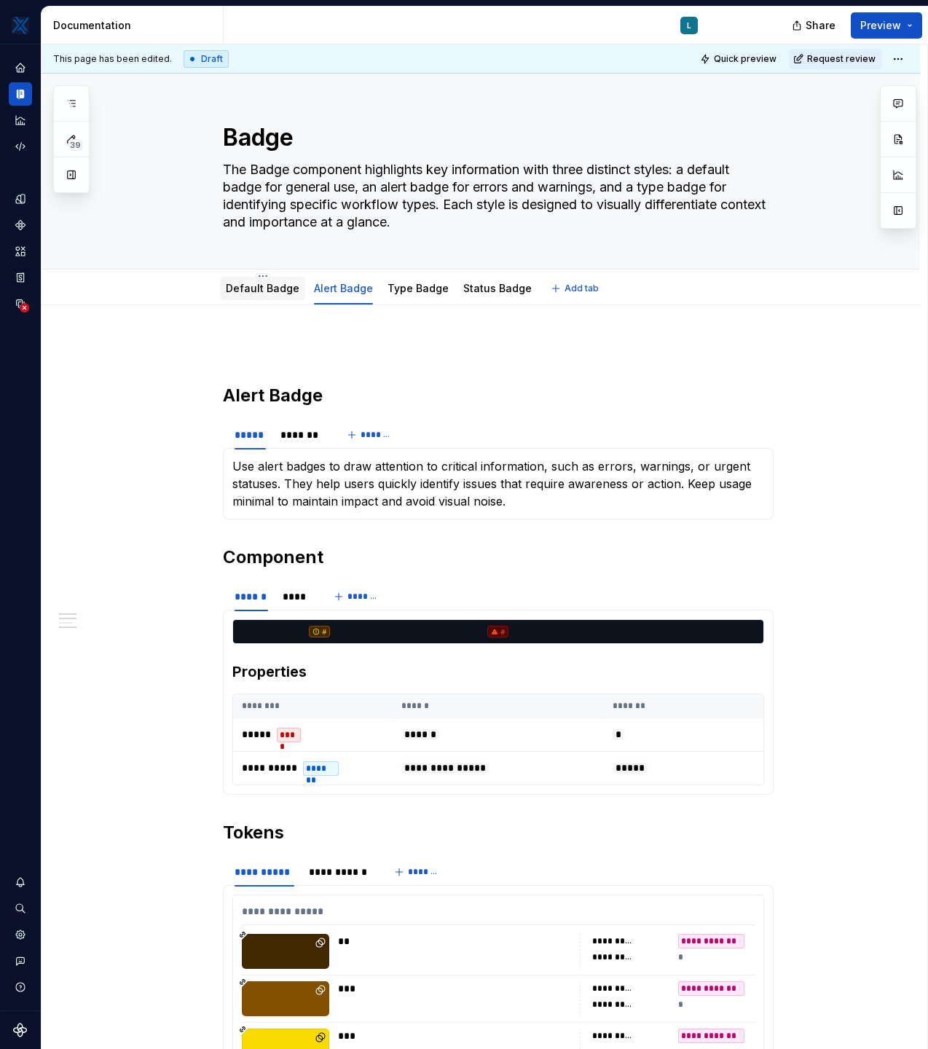
click at [269, 289] on link "Default Badge" at bounding box center [263, 288] width 74 height 12
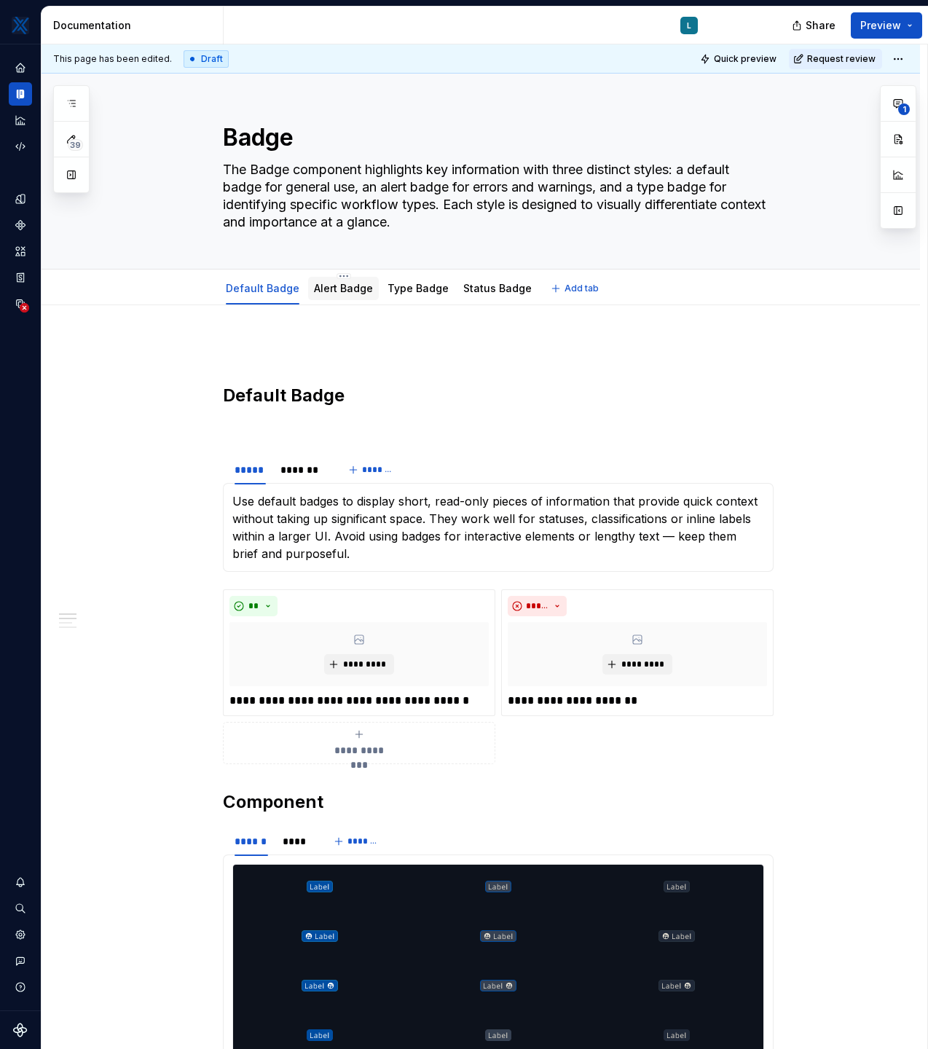
click at [345, 290] on link "Alert Badge" at bounding box center [343, 288] width 59 height 12
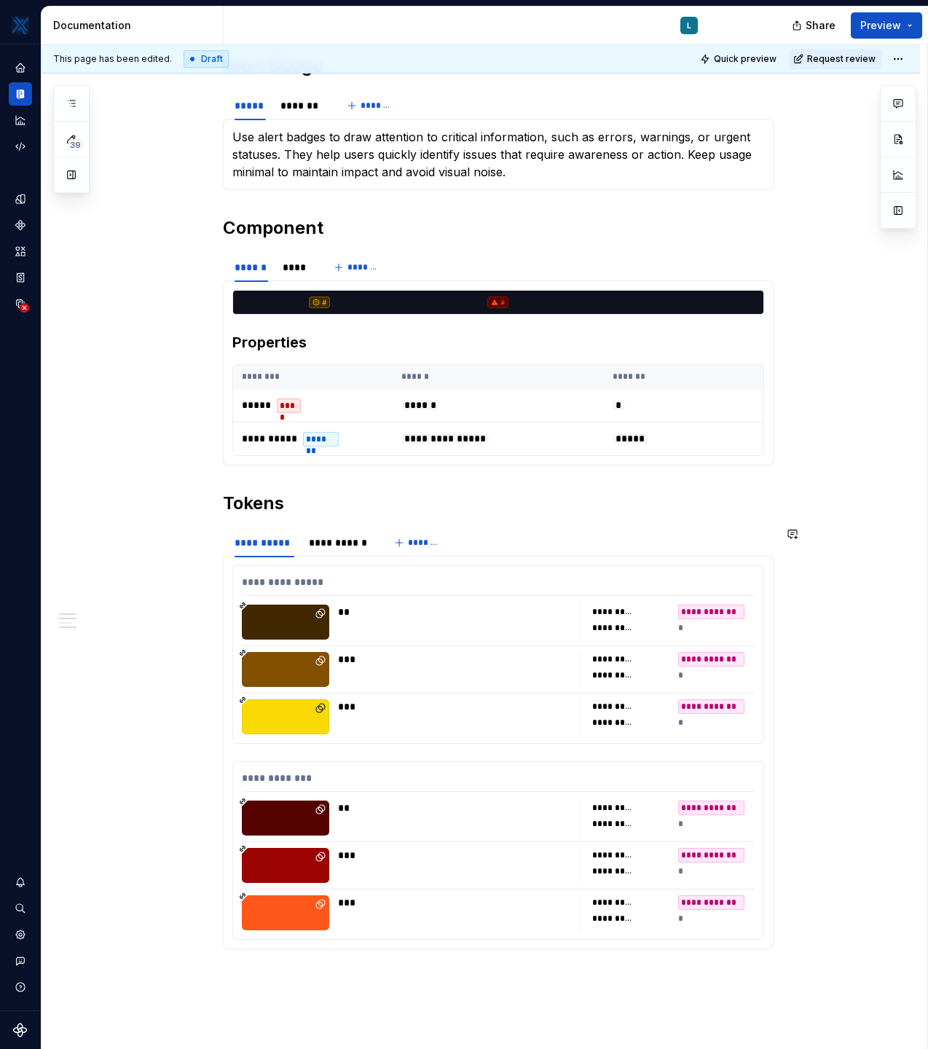
scroll to position [331, 0]
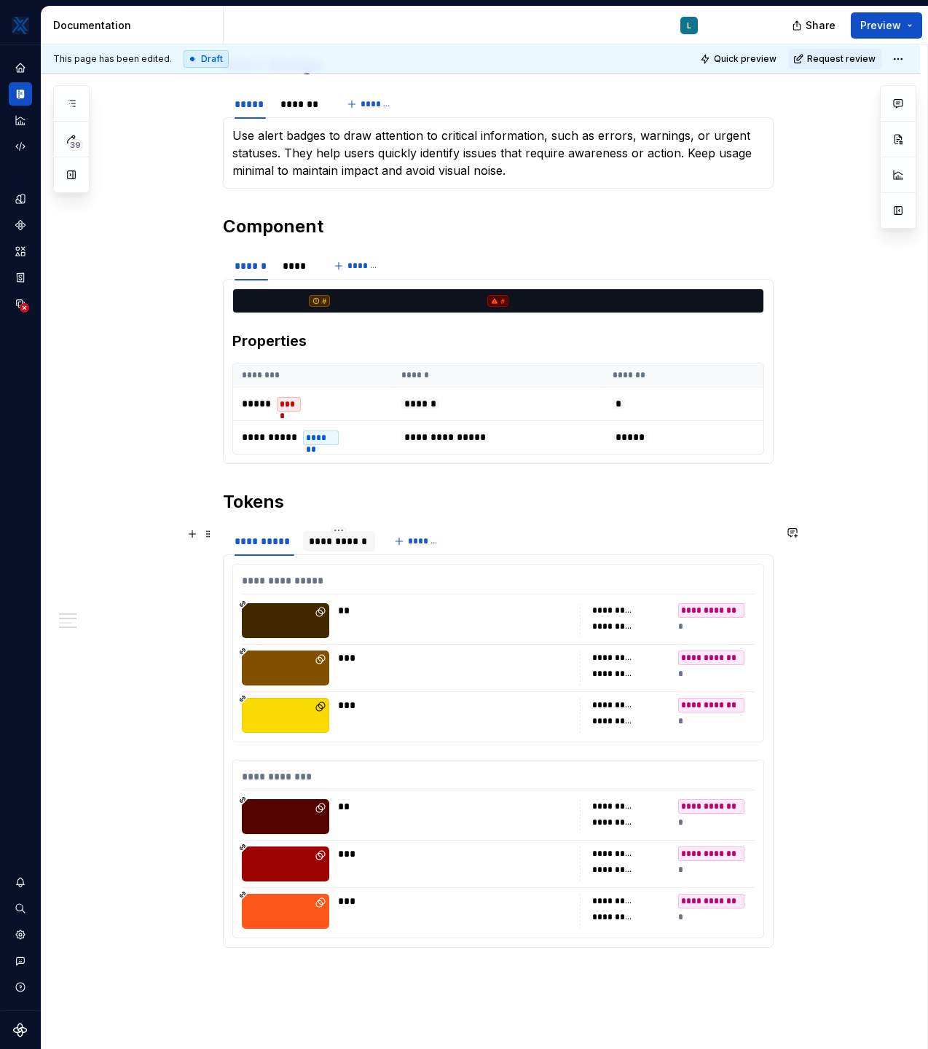
click at [346, 545] on div "**********" at bounding box center [339, 541] width 60 height 15
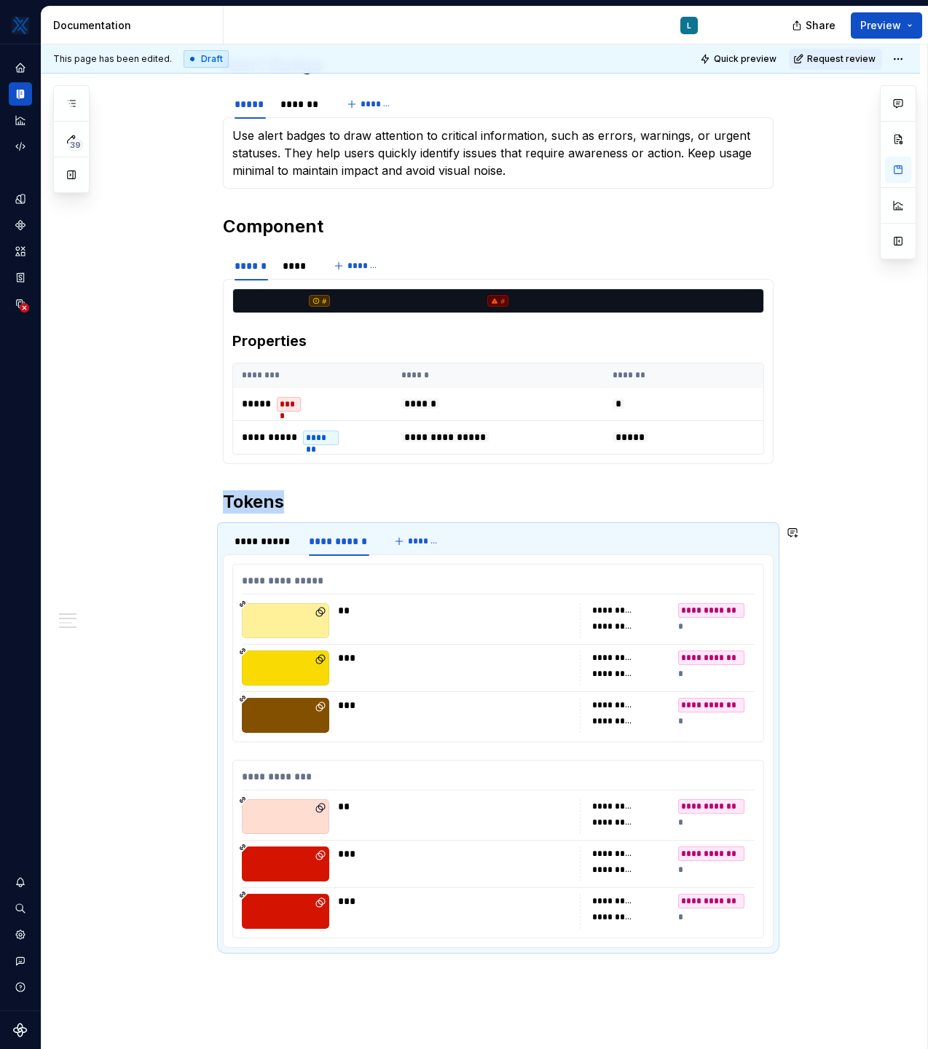
click at [285, 556] on div "**********" at bounding box center [498, 750] width 551 height 393
click at [277, 544] on div "**********" at bounding box center [265, 541] width 60 height 15
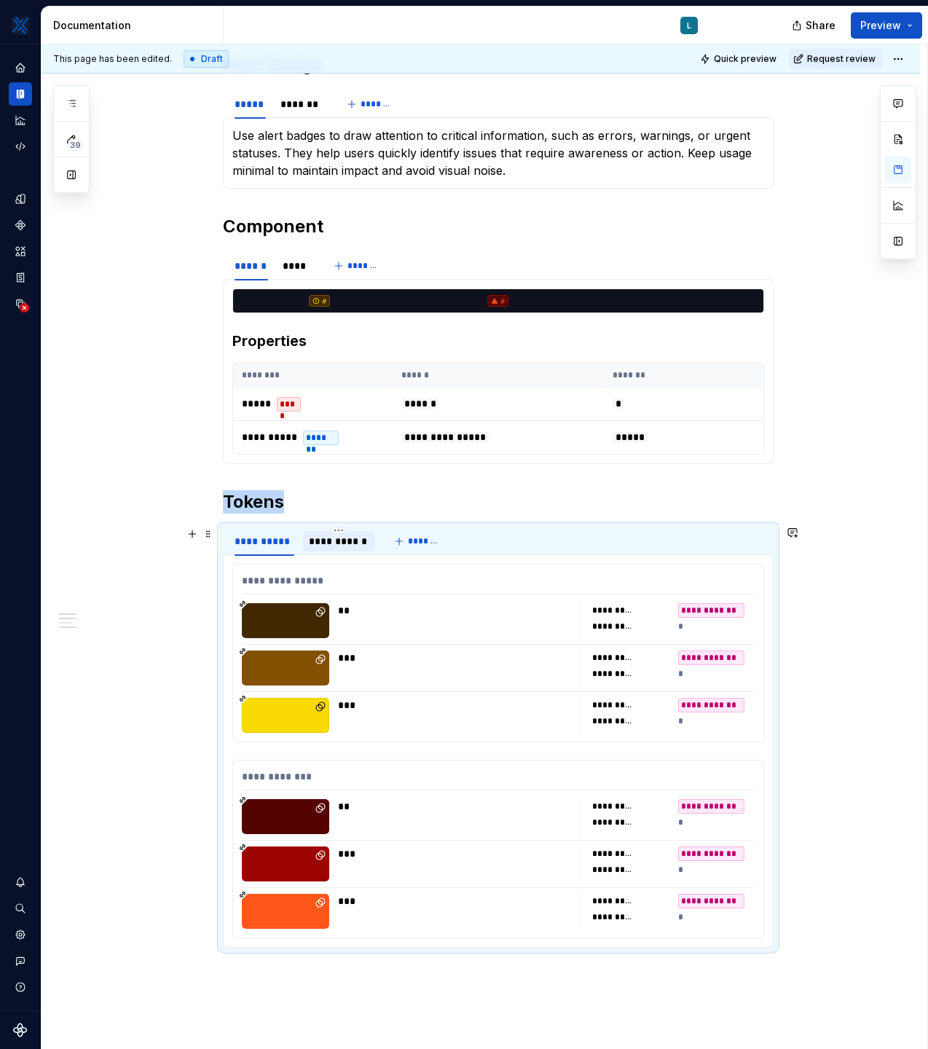
click at [334, 542] on div "**********" at bounding box center [339, 541] width 60 height 15
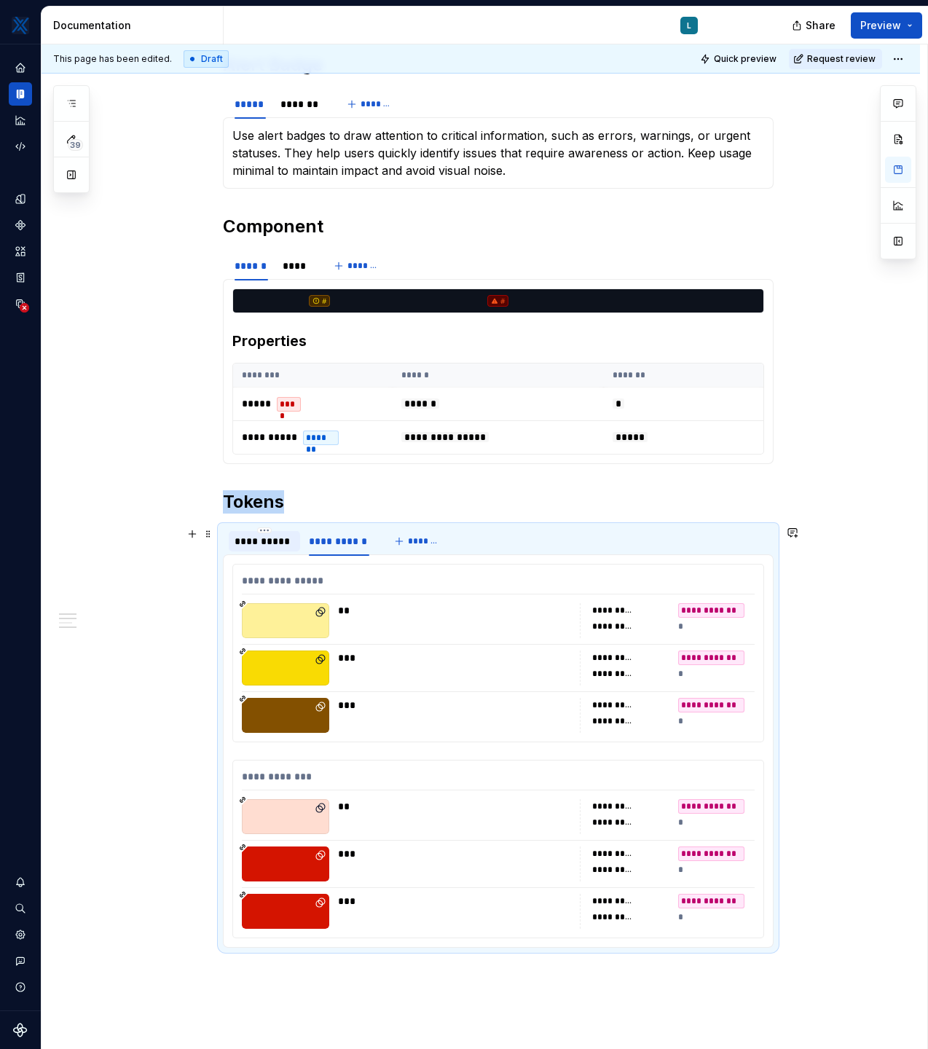
click at [277, 541] on div "**********" at bounding box center [265, 541] width 60 height 15
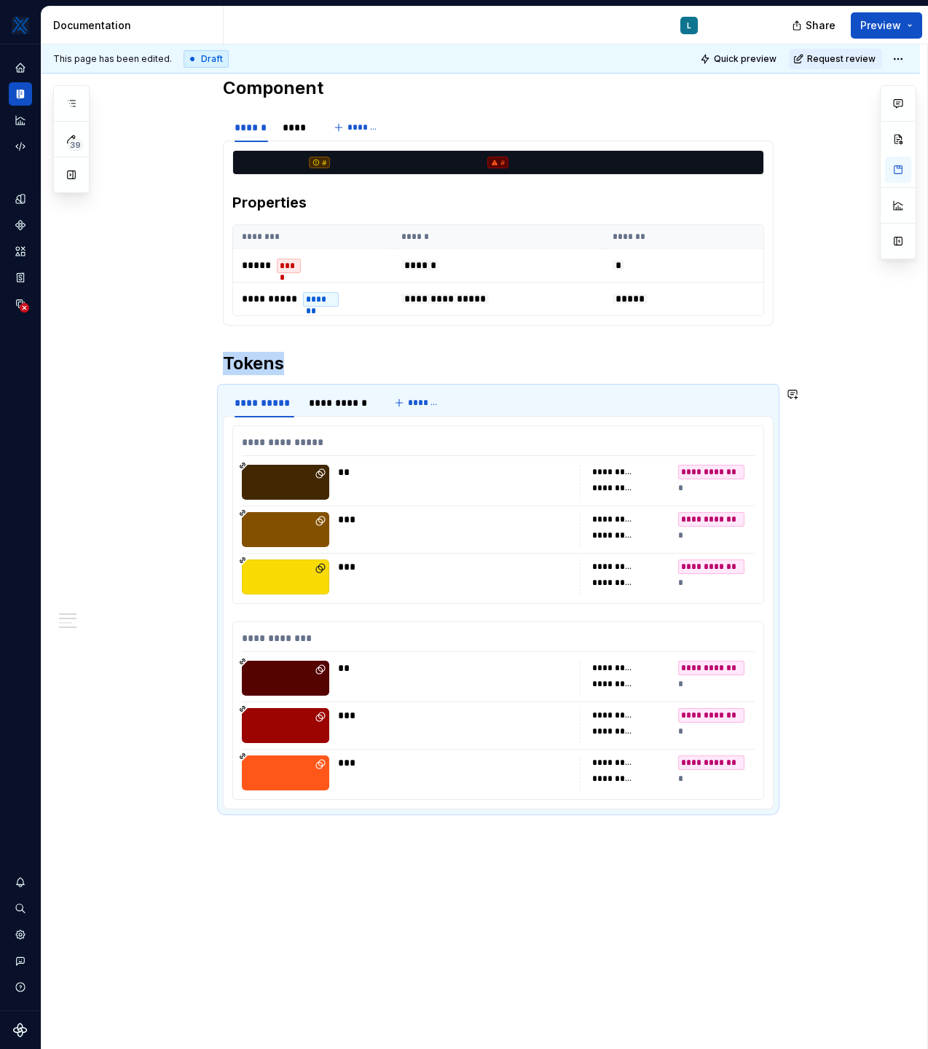
scroll to position [538, 0]
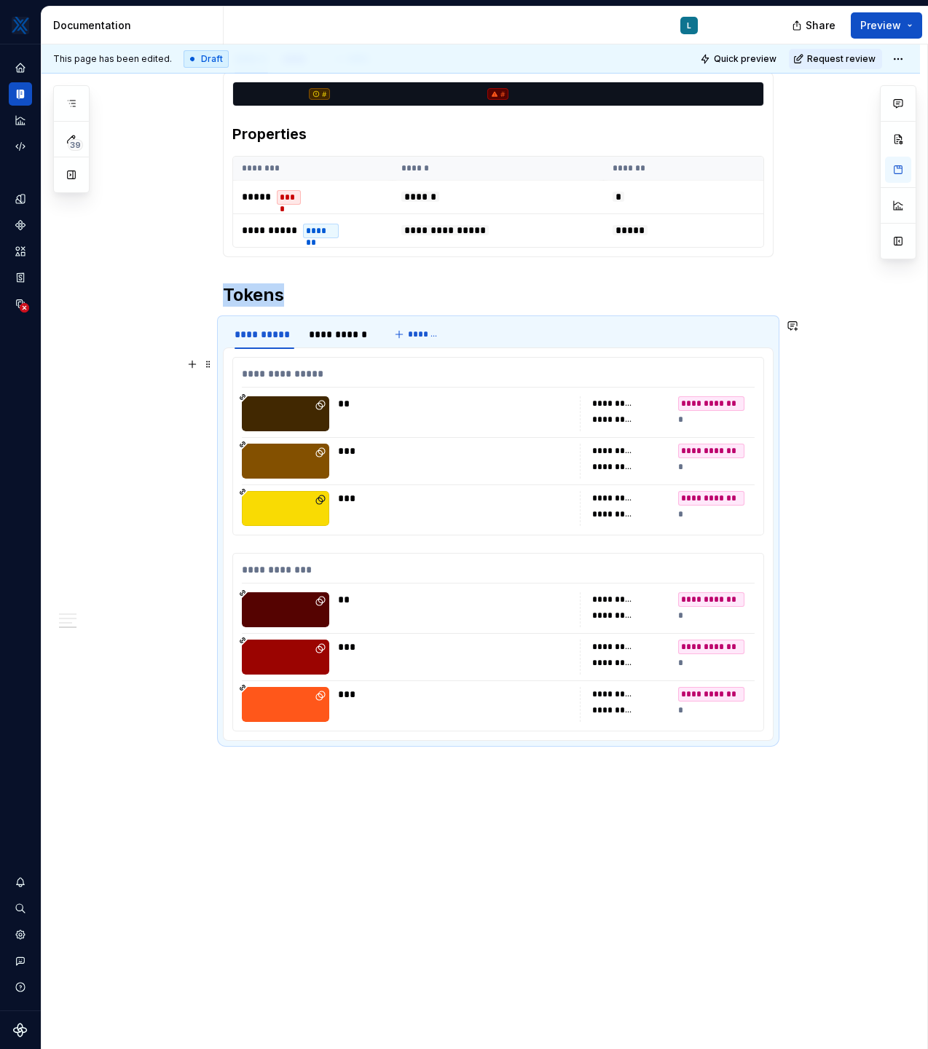
click at [246, 535] on div "**********" at bounding box center [498, 446] width 532 height 178
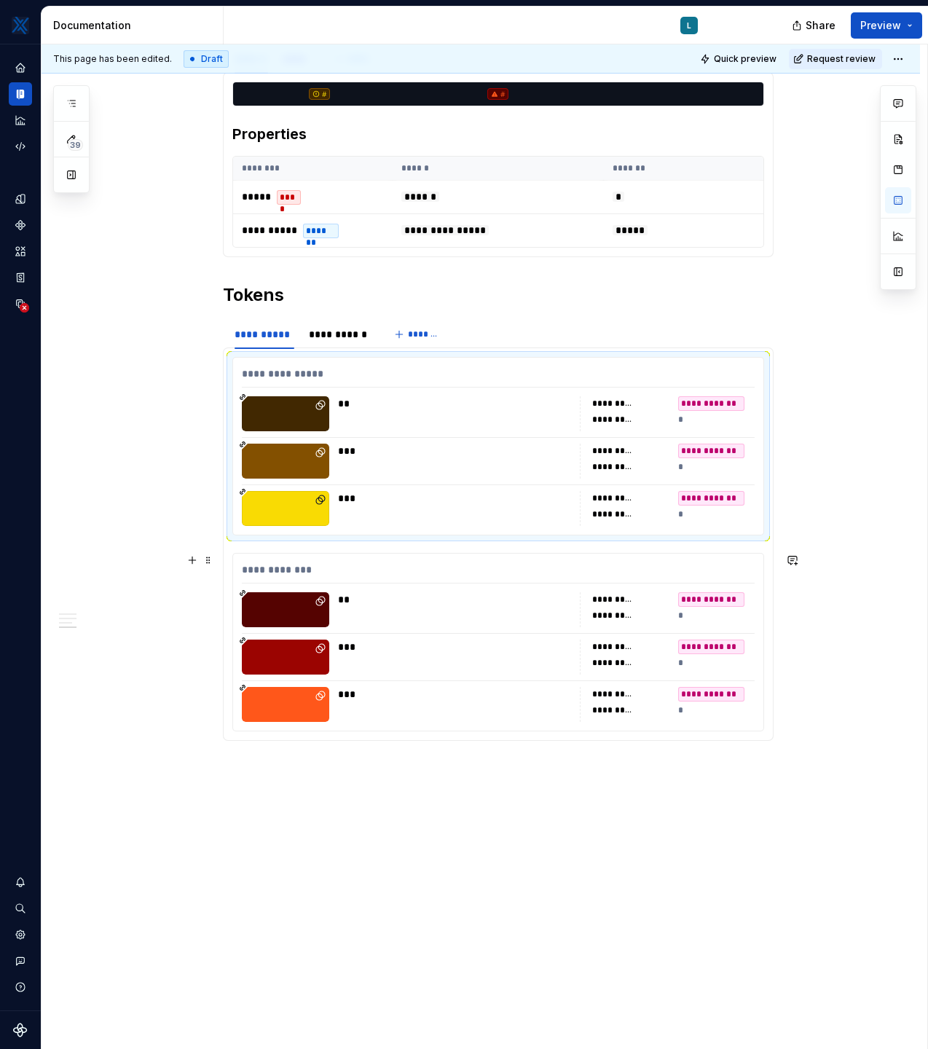
click at [241, 553] on div "**********" at bounding box center [498, 642] width 532 height 178
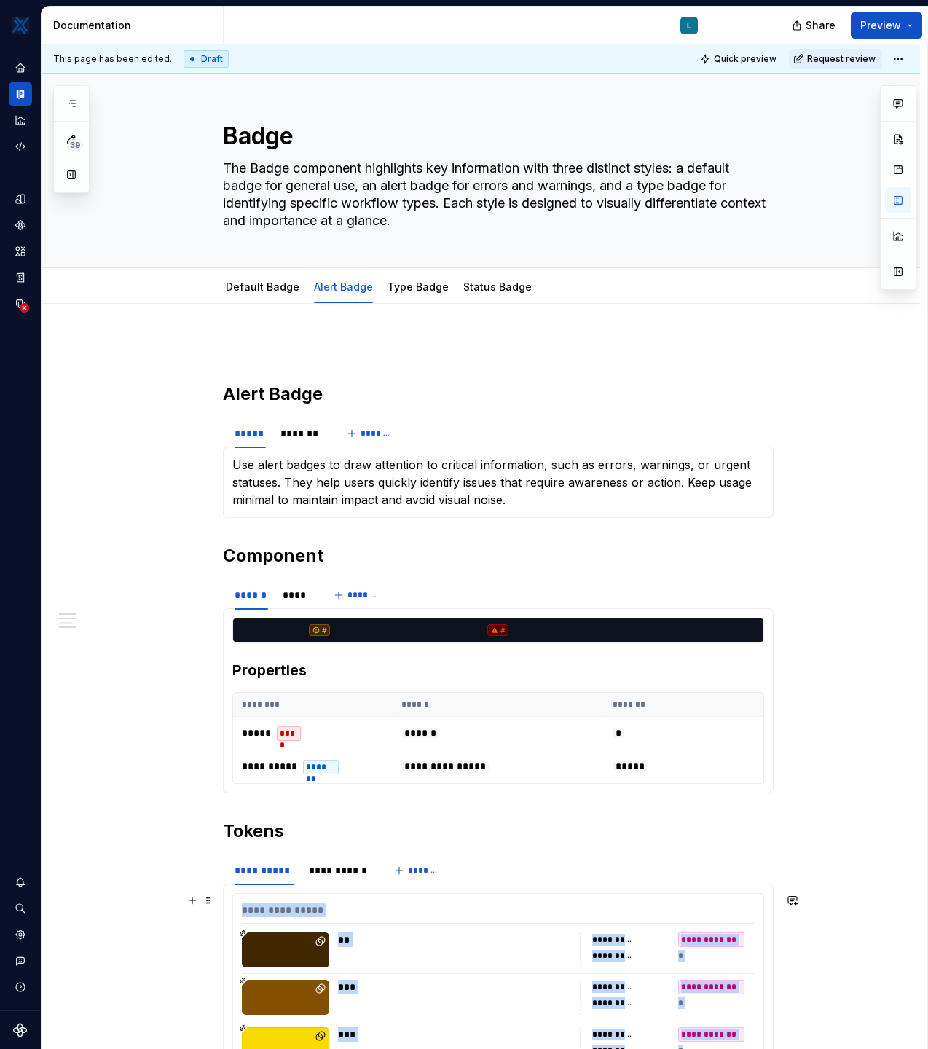
scroll to position [0, 0]
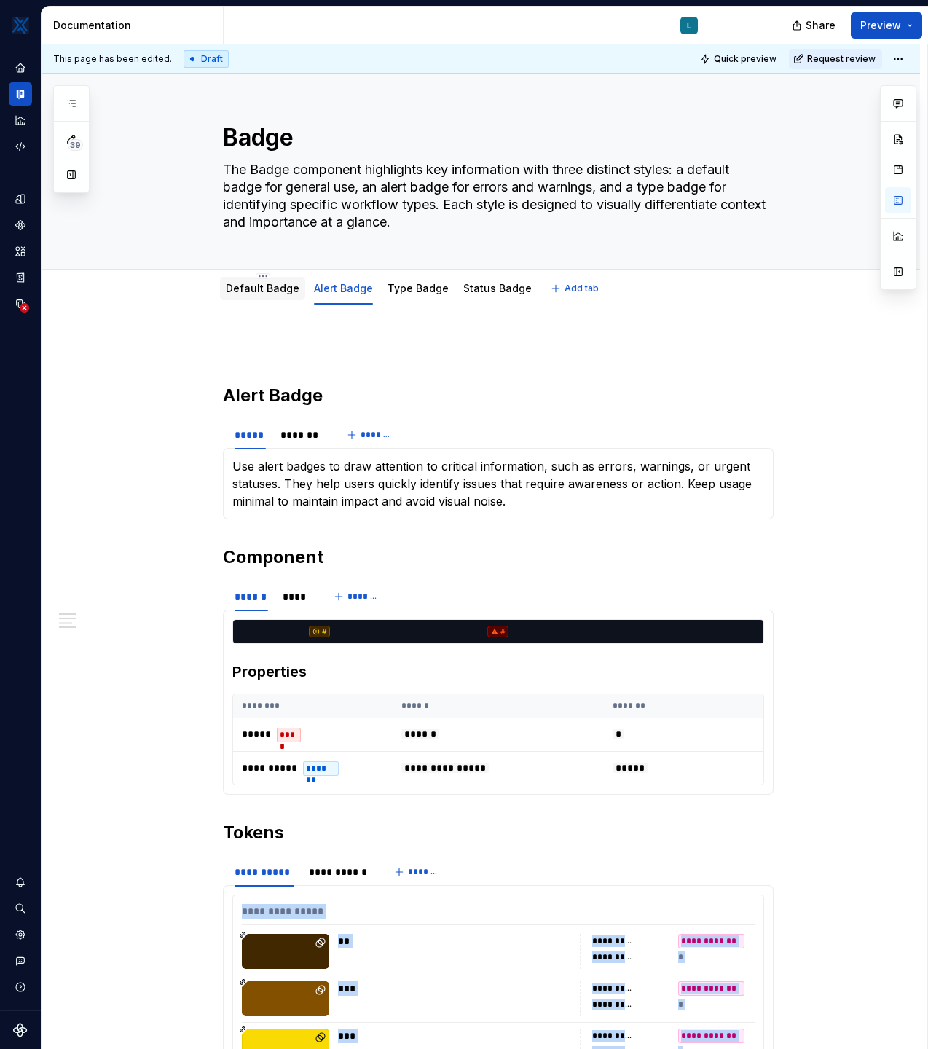
click at [277, 293] on link "Default Badge" at bounding box center [263, 288] width 74 height 12
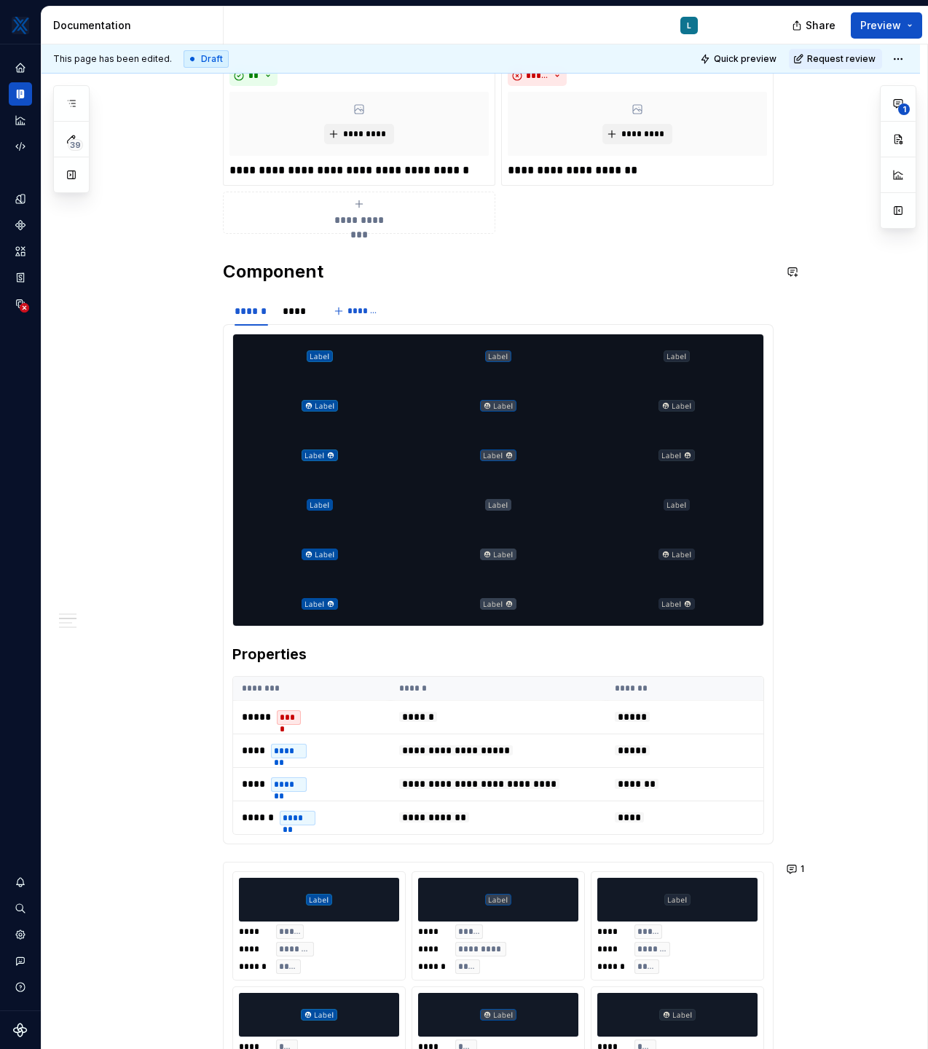
scroll to position [498, 0]
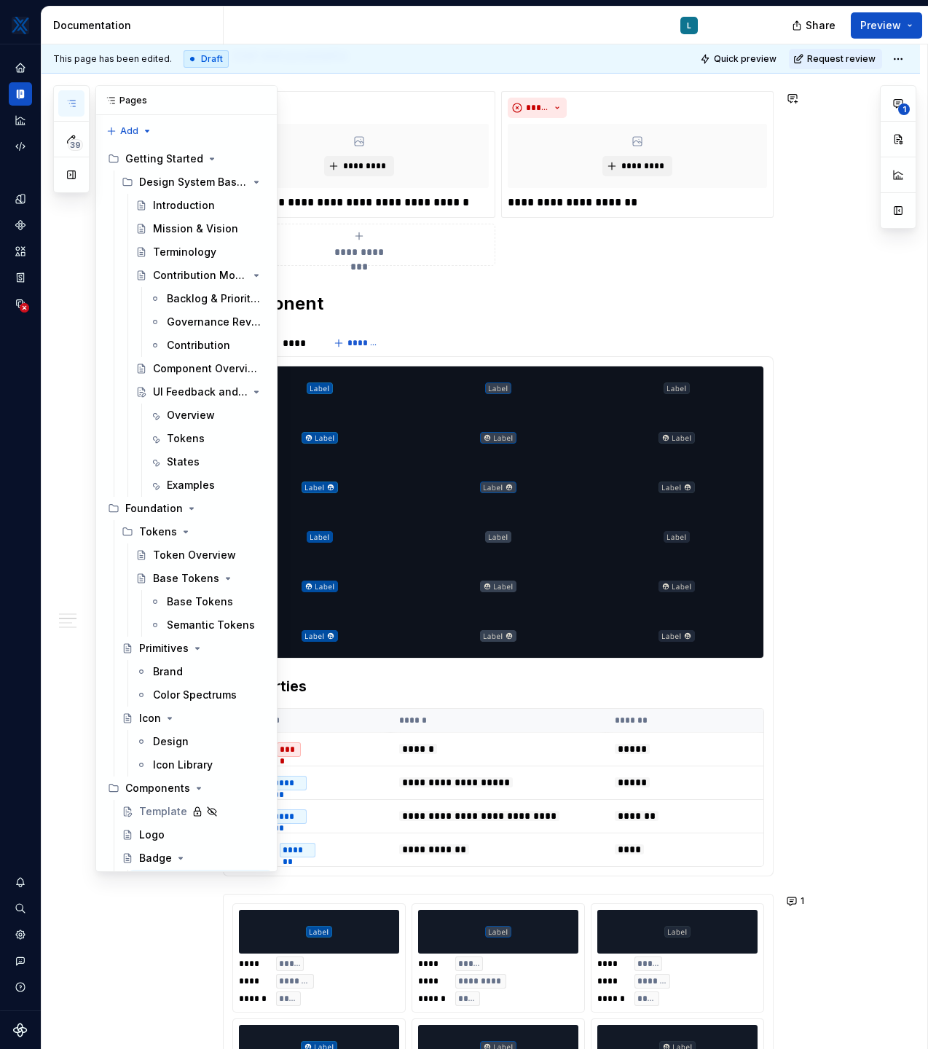
click at [80, 104] on button "button" at bounding box center [71, 103] width 26 height 26
click at [188, 369] on div "Component Overview" at bounding box center [187, 368] width 68 height 15
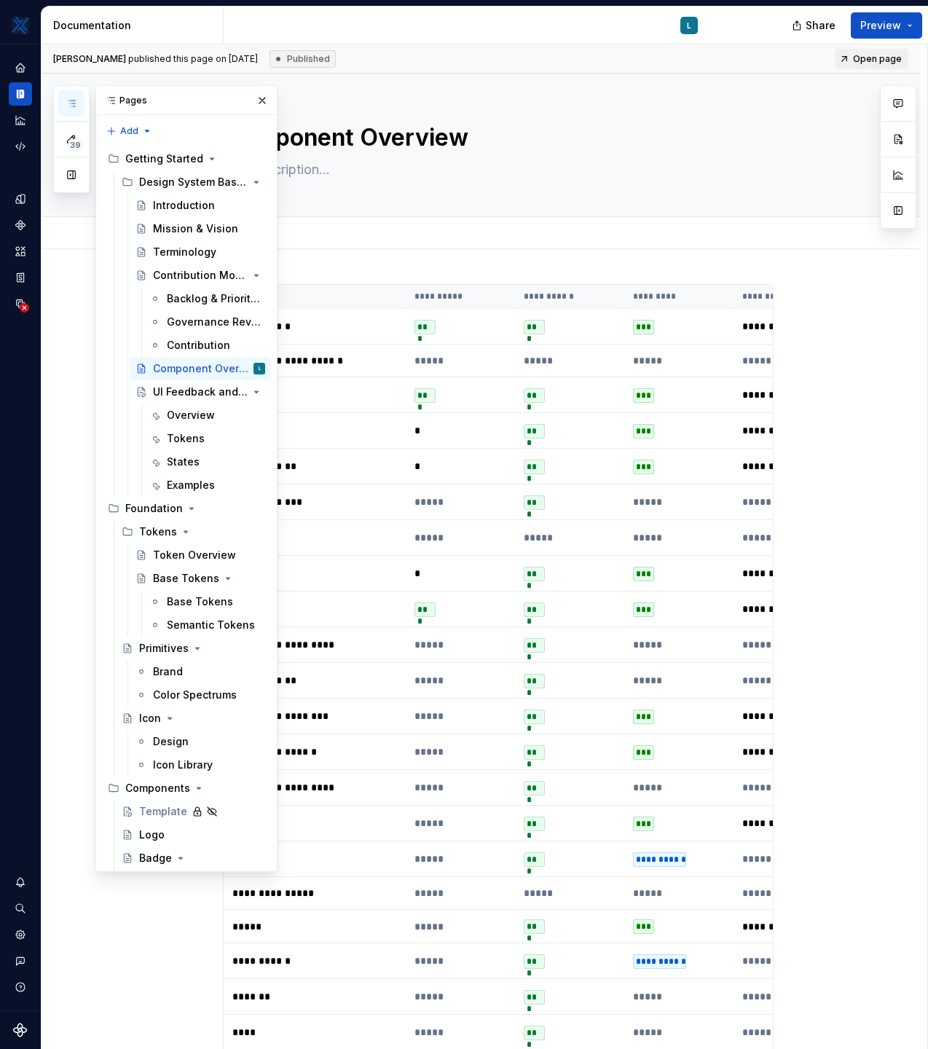
click at [370, 248] on div "Add tab" at bounding box center [481, 233] width 879 height 32
click at [259, 98] on button "button" at bounding box center [262, 100] width 20 height 20
click at [67, 93] on button "button" at bounding box center [71, 103] width 26 height 26
type textarea "*"
